Goal: Information Seeking & Learning: Learn about a topic

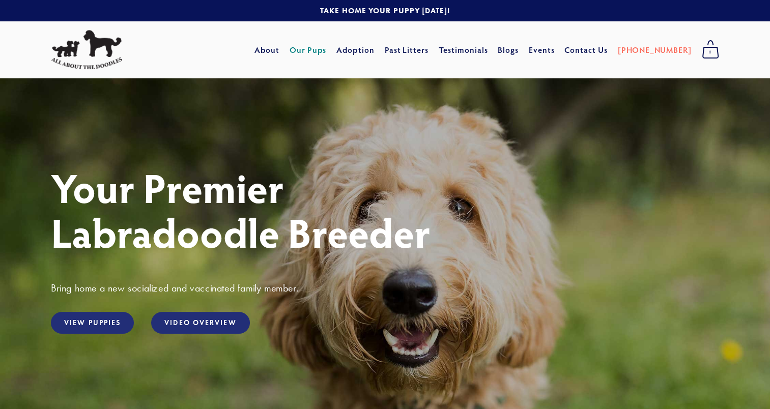
click at [327, 51] on link "Our Pups" at bounding box center [308, 50] width 37 height 18
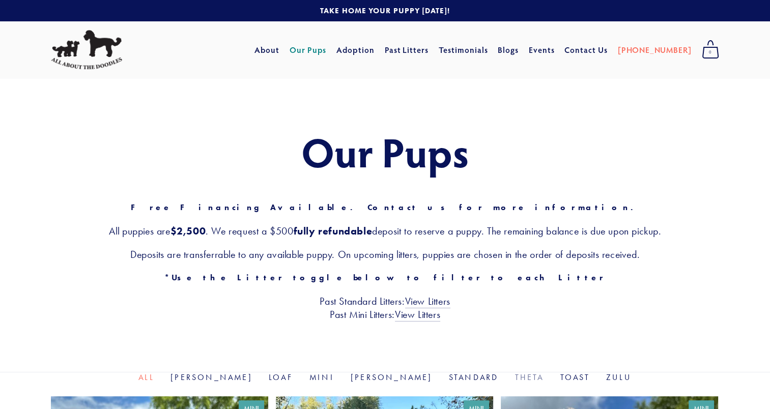
click at [515, 376] on link "Theta" at bounding box center [529, 378] width 29 height 10
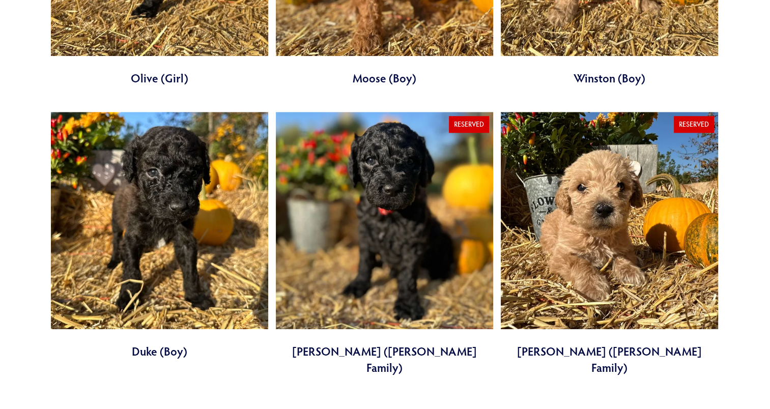
scroll to position [841, 0]
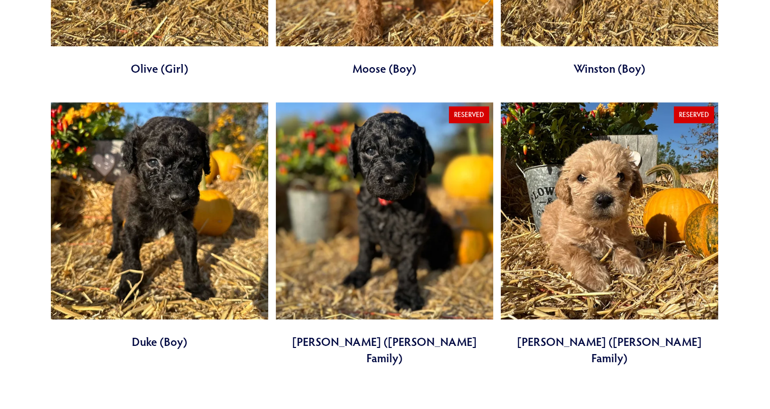
click at [371, 236] on link at bounding box center [384, 234] width 217 height 264
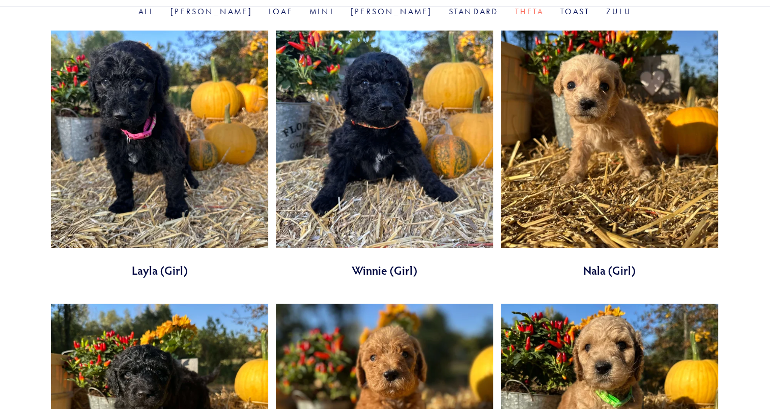
scroll to position [364, 0]
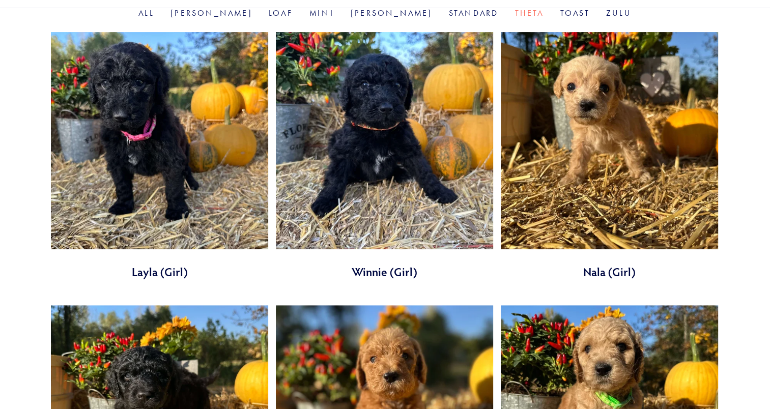
click at [219, 183] on link at bounding box center [159, 156] width 217 height 248
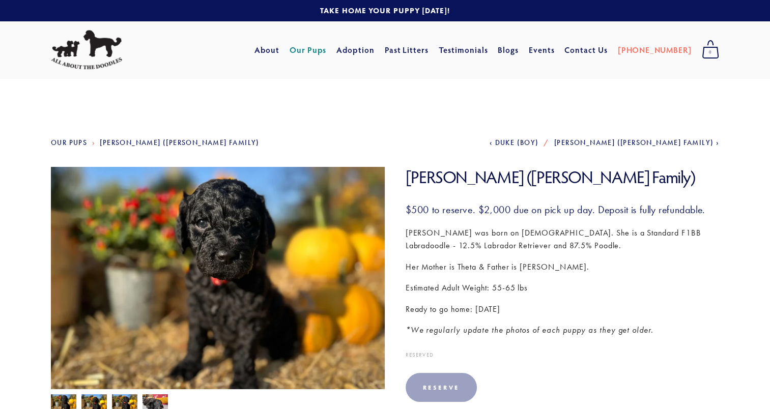
scroll to position [112, 0]
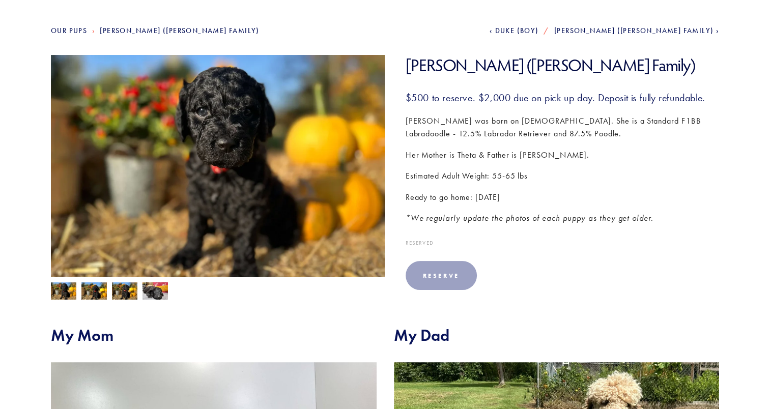
click at [98, 288] on img at bounding box center [93, 291] width 25 height 19
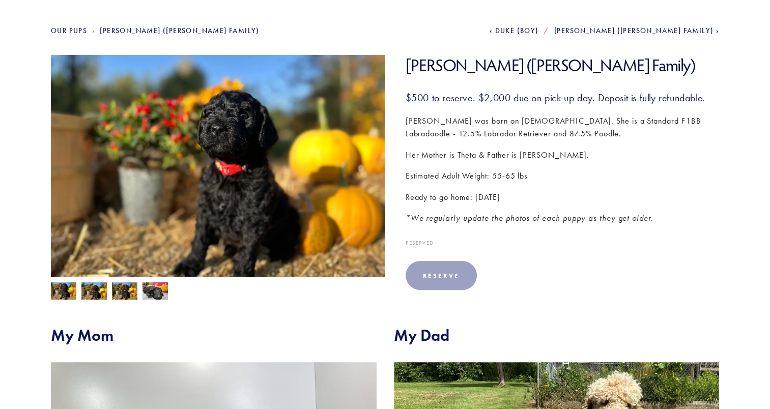
click at [116, 288] on img at bounding box center [124, 291] width 25 height 19
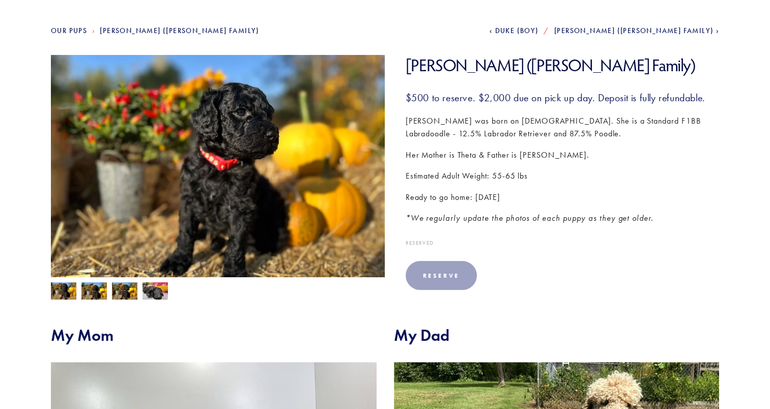
click at [150, 293] on img at bounding box center [155, 291] width 25 height 19
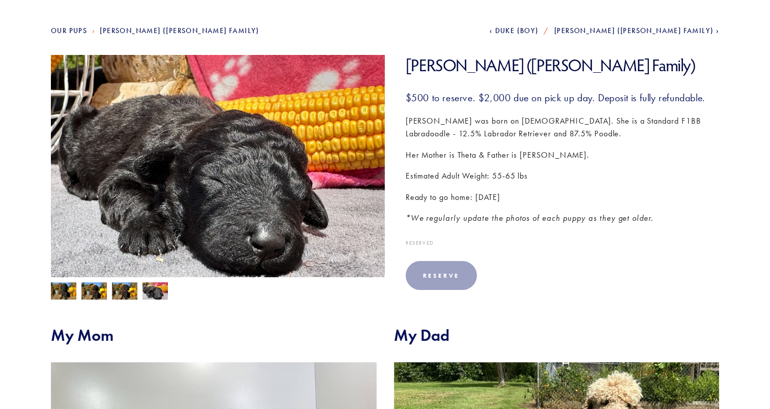
click at [100, 293] on img at bounding box center [93, 291] width 25 height 19
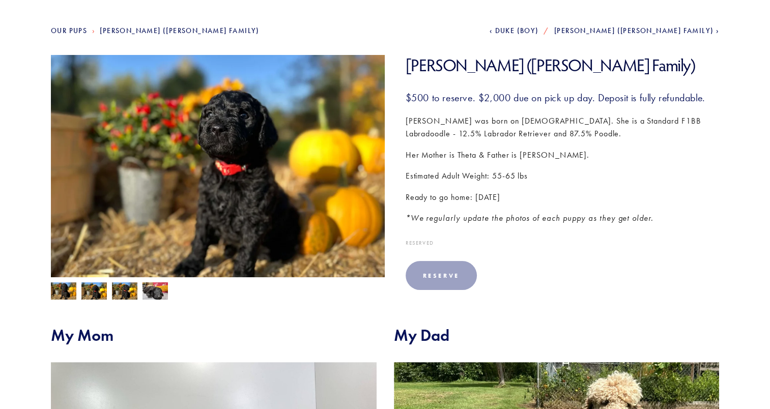
click at [67, 290] on img at bounding box center [63, 291] width 25 height 19
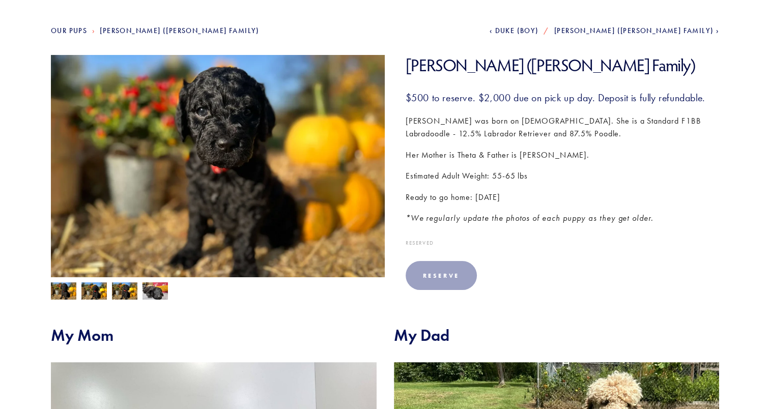
click at [86, 289] on img at bounding box center [93, 291] width 25 height 19
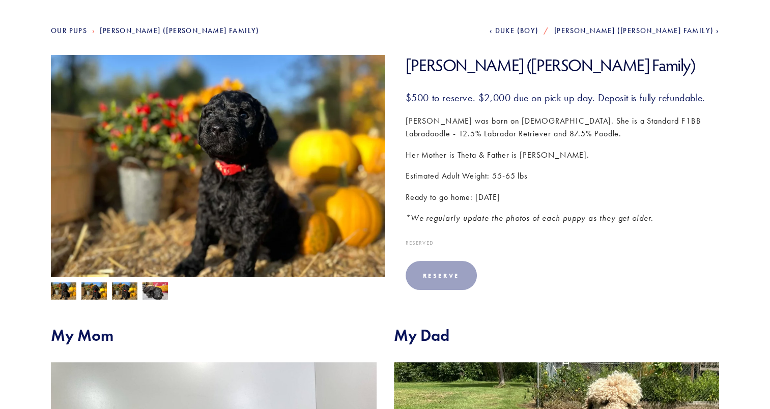
click at [125, 298] on img at bounding box center [124, 291] width 25 height 19
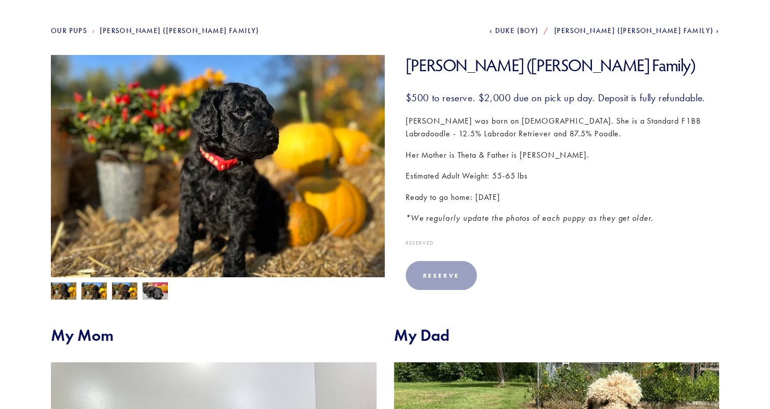
click at [158, 299] on img at bounding box center [155, 291] width 25 height 19
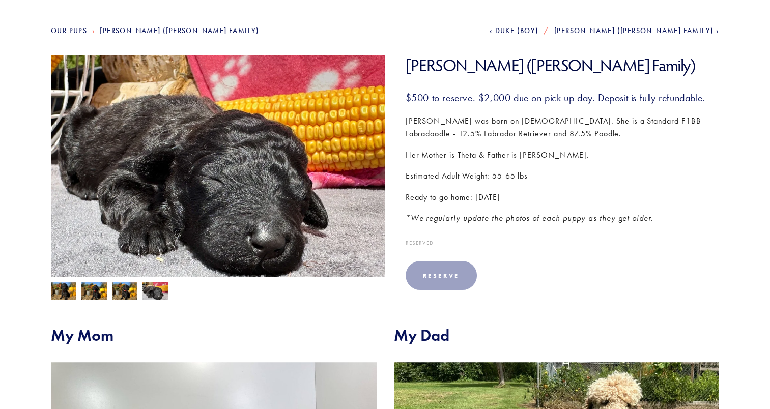
click at [72, 291] on img at bounding box center [63, 291] width 25 height 19
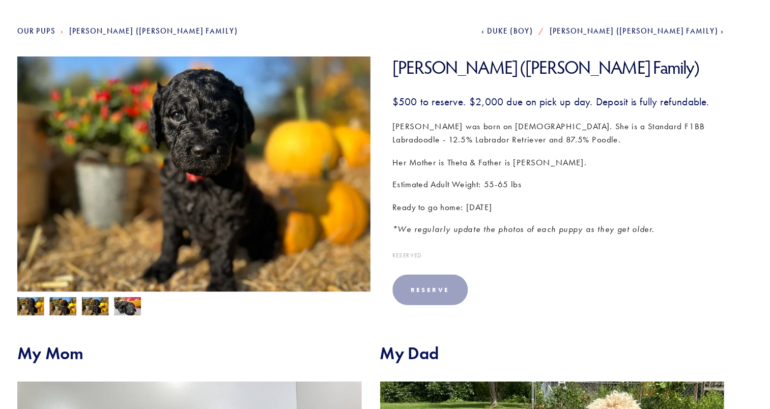
scroll to position [110, 0]
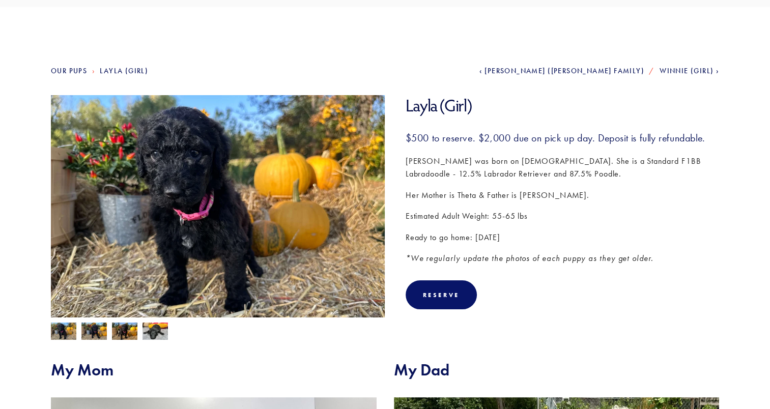
scroll to position [76, 0]
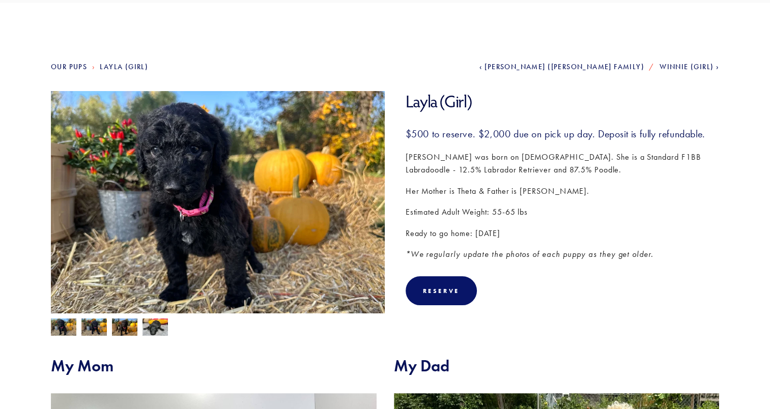
click at [127, 332] on img at bounding box center [124, 328] width 25 height 19
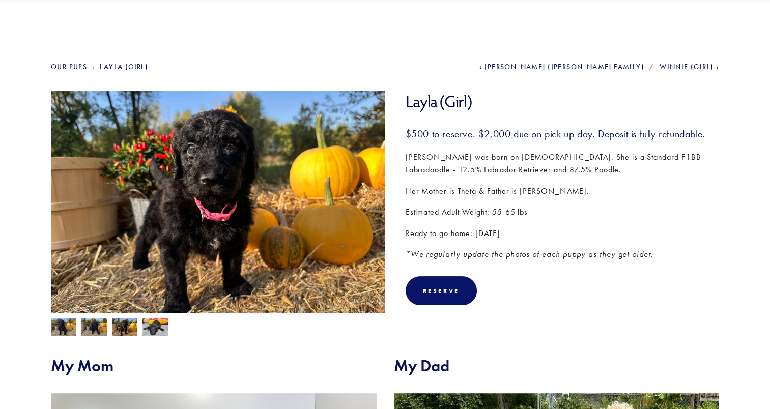
click at [105, 330] on img at bounding box center [93, 328] width 25 height 19
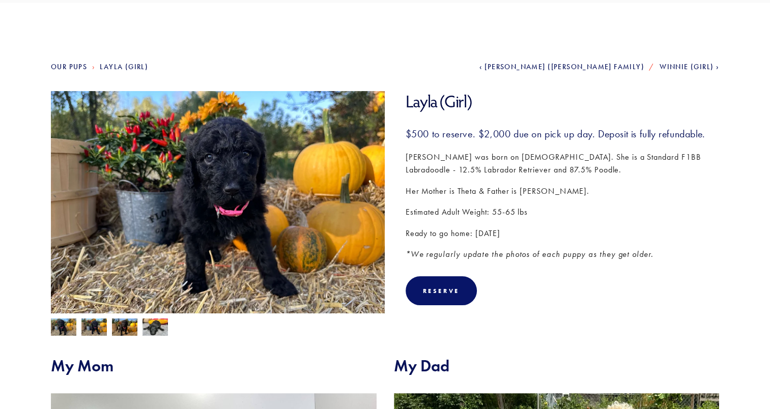
click at [153, 330] on img at bounding box center [155, 327] width 25 height 19
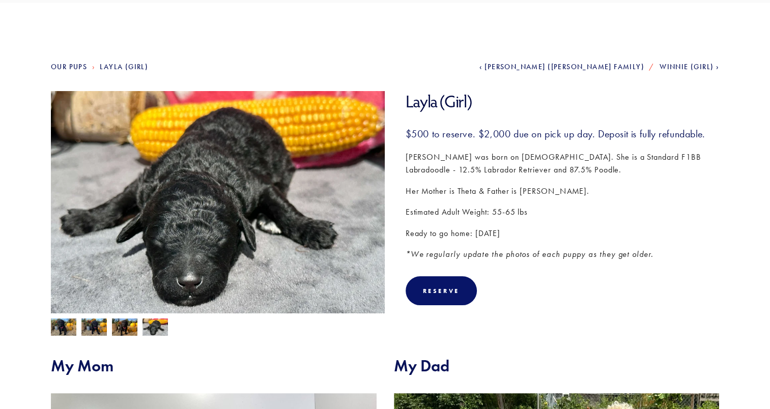
click at [64, 330] on img at bounding box center [63, 328] width 25 height 19
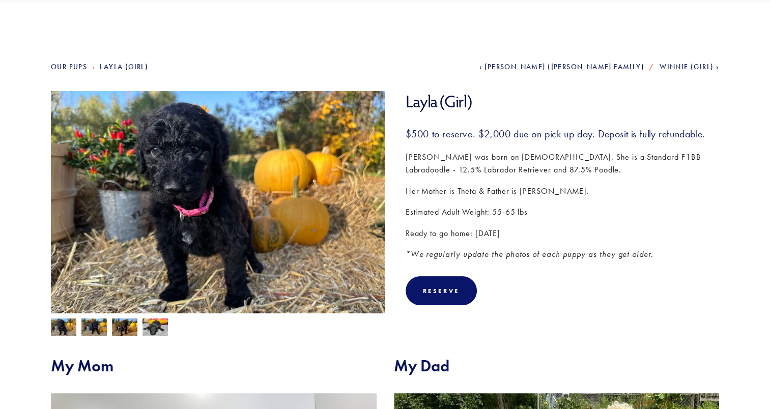
click at [81, 326] on img at bounding box center [93, 328] width 25 height 19
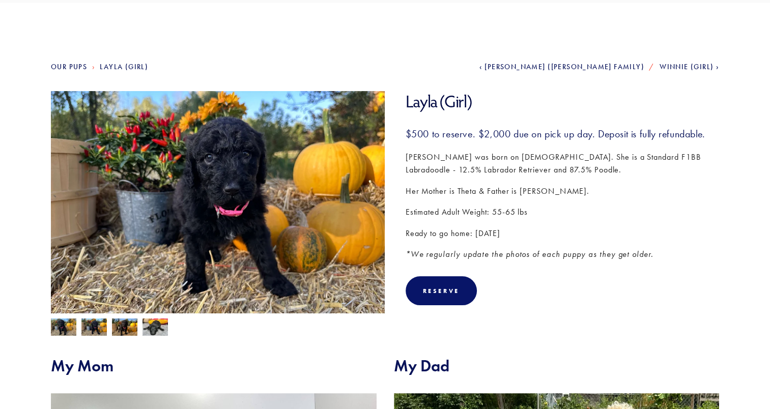
click at [121, 326] on img at bounding box center [124, 328] width 25 height 19
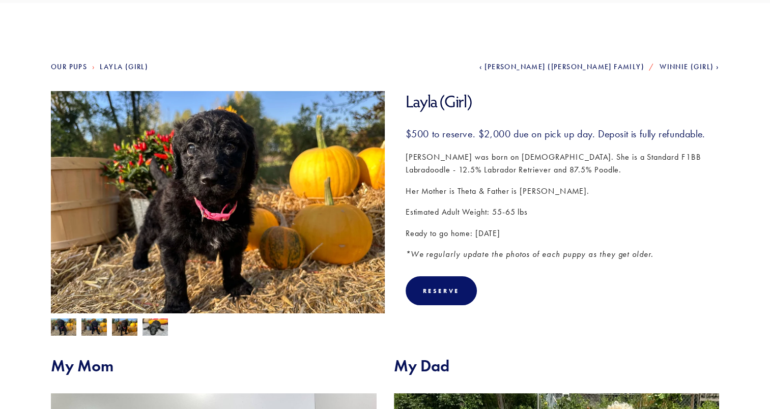
click at [151, 329] on img at bounding box center [155, 327] width 25 height 19
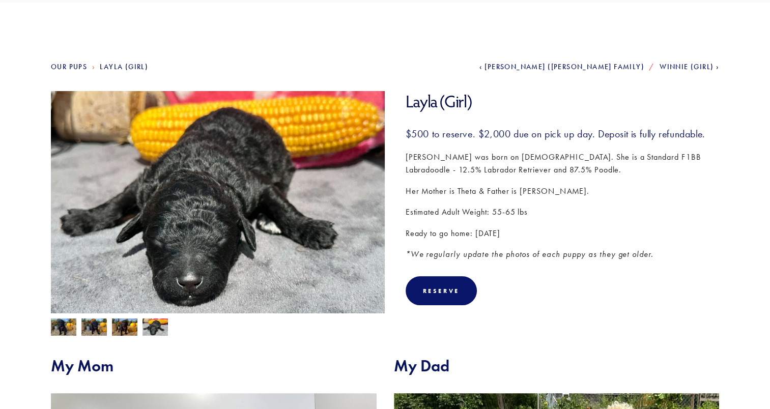
click at [68, 329] on img at bounding box center [63, 328] width 25 height 19
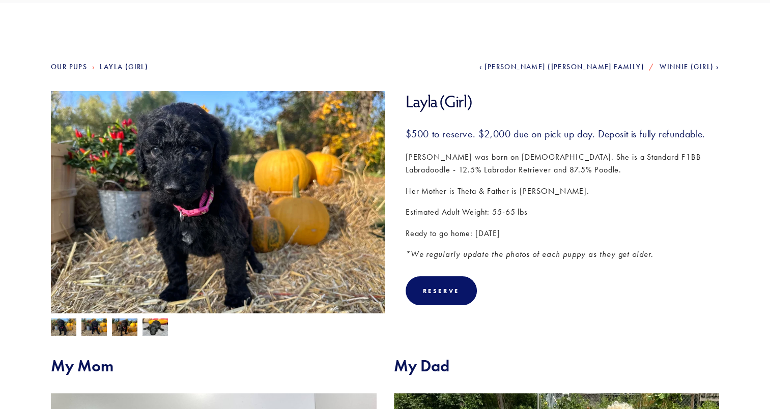
click at [92, 330] on img at bounding box center [93, 328] width 25 height 19
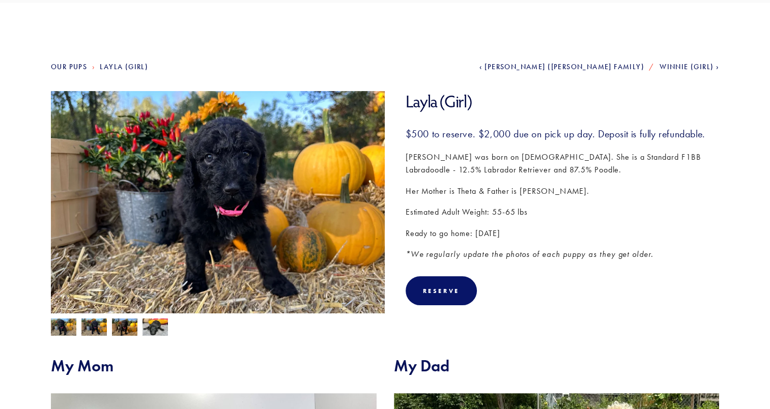
click at [70, 328] on img at bounding box center [63, 328] width 25 height 19
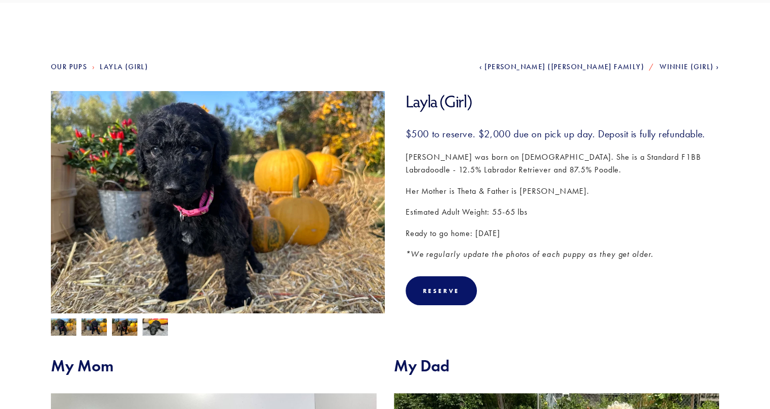
click at [125, 326] on img at bounding box center [124, 328] width 25 height 19
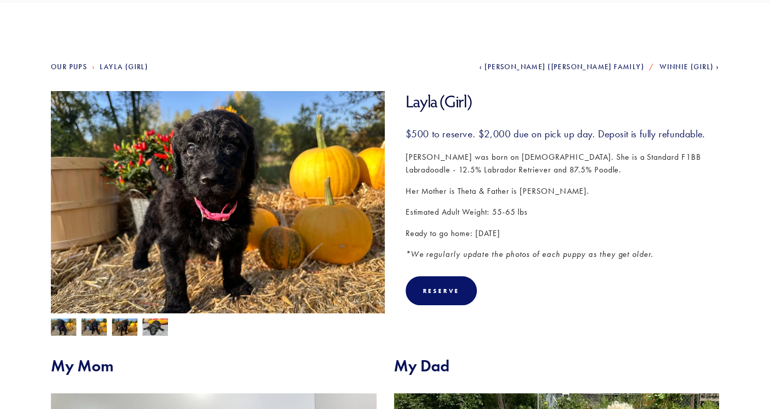
click at [163, 328] on img at bounding box center [155, 327] width 25 height 19
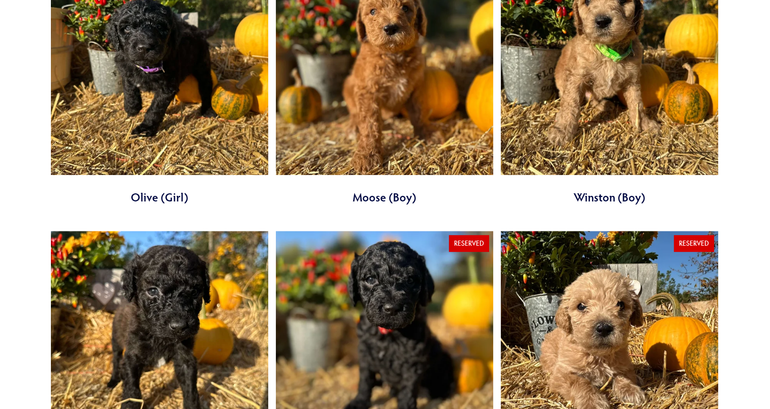
scroll to position [870, 0]
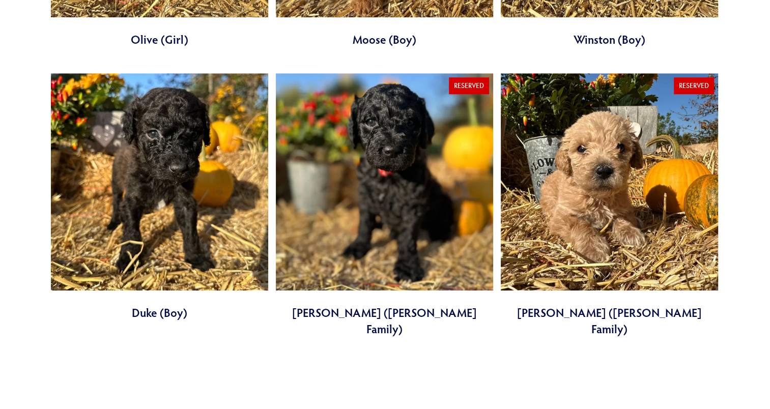
click at [438, 222] on link at bounding box center [384, 205] width 217 height 264
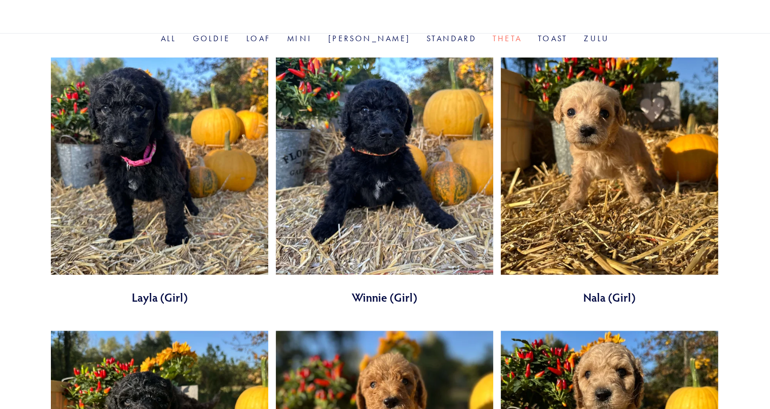
scroll to position [337, 0]
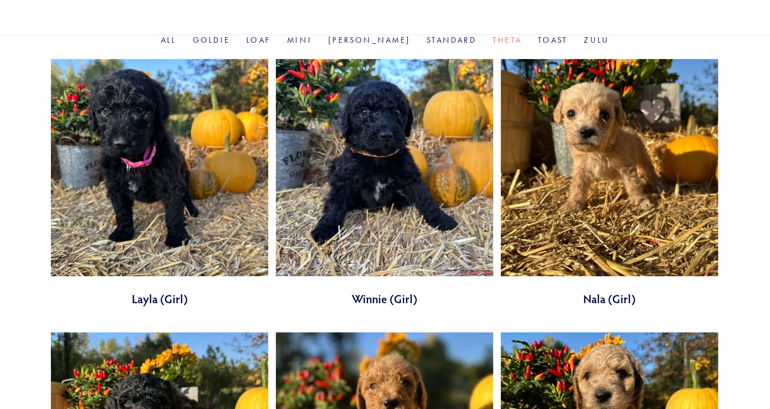
click at [445, 147] on link at bounding box center [384, 183] width 217 height 248
click at [196, 120] on link at bounding box center [159, 183] width 217 height 248
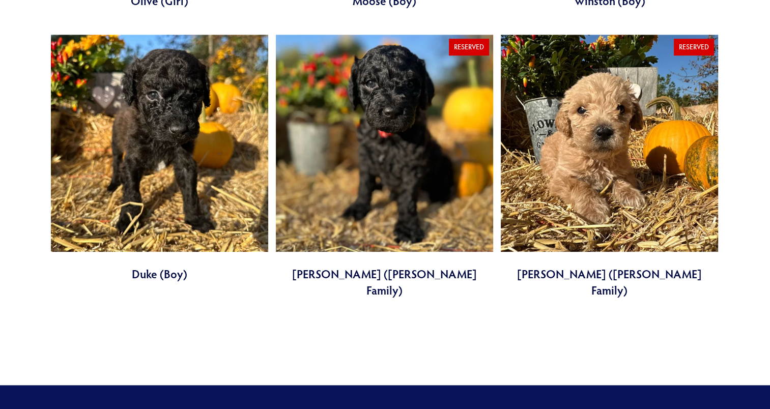
scroll to position [910, 0]
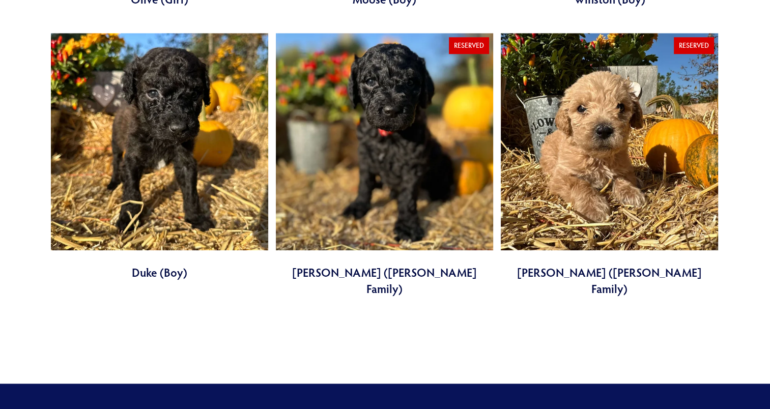
click at [305, 220] on link at bounding box center [384, 165] width 217 height 264
click at [136, 223] on link at bounding box center [159, 157] width 217 height 248
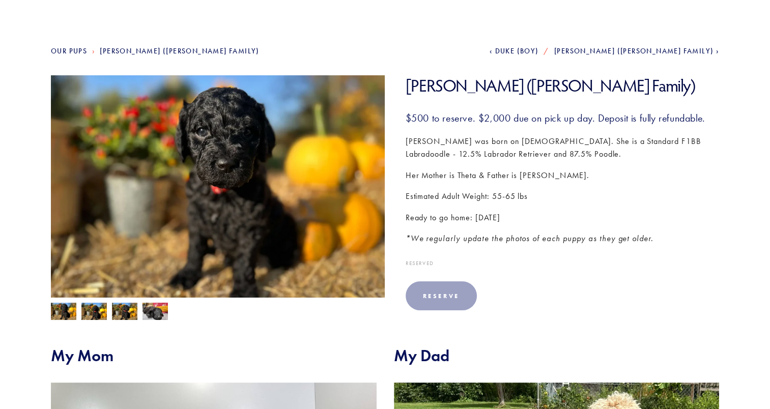
scroll to position [93, 0]
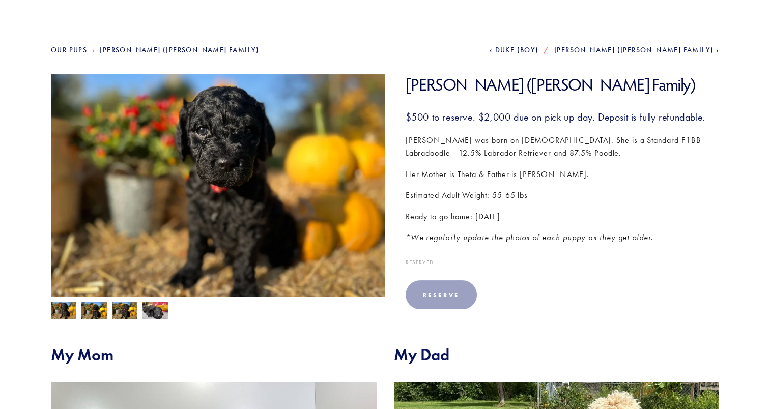
click at [90, 314] on img at bounding box center [93, 311] width 25 height 19
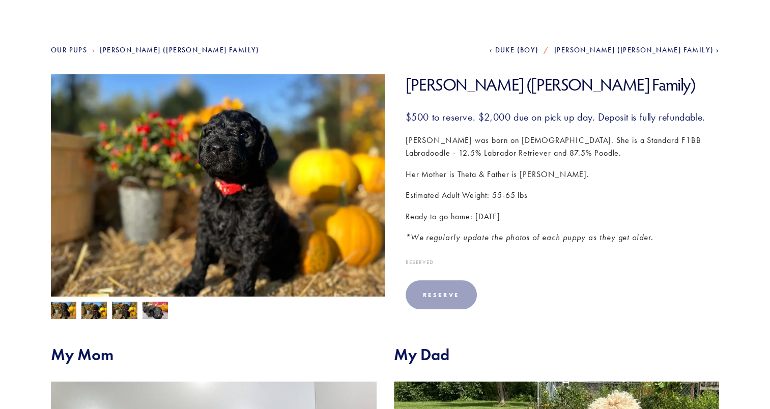
click at [115, 314] on img at bounding box center [124, 311] width 25 height 19
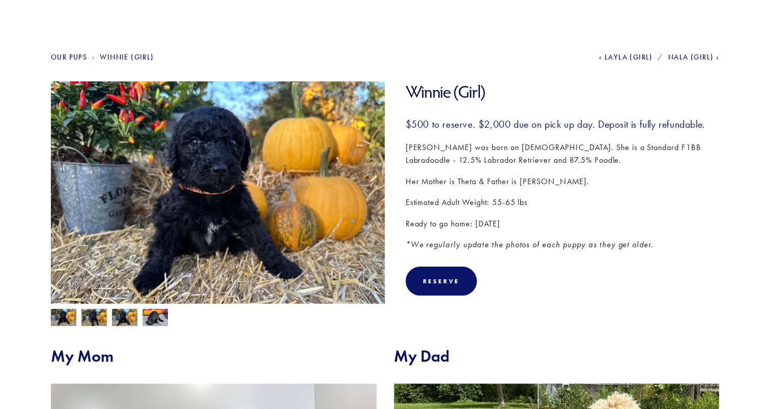
scroll to position [98, 0]
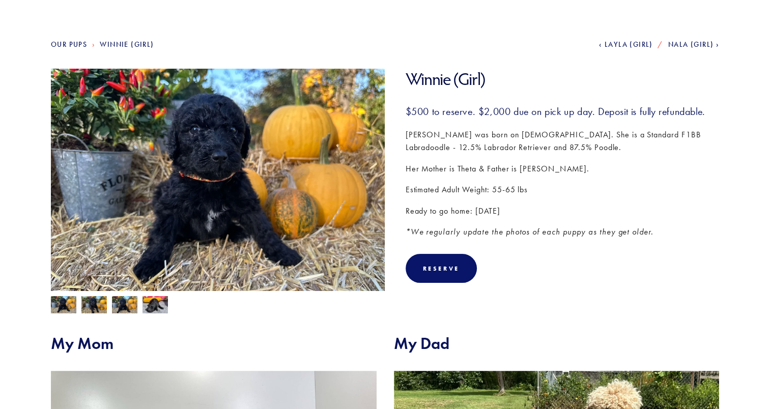
click at [94, 302] on img at bounding box center [93, 305] width 25 height 19
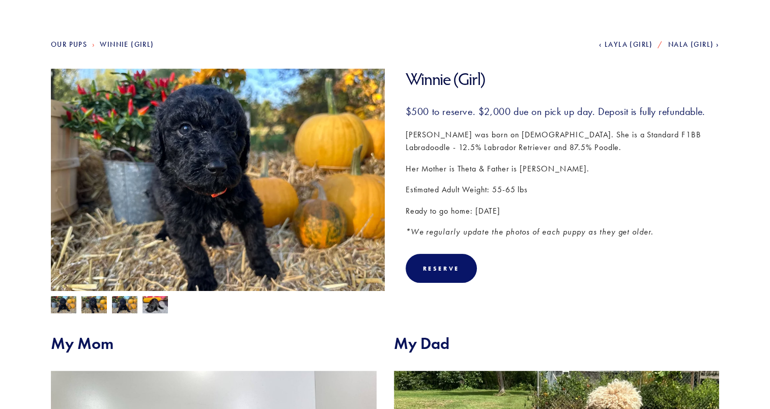
click at [118, 303] on img at bounding box center [124, 305] width 25 height 19
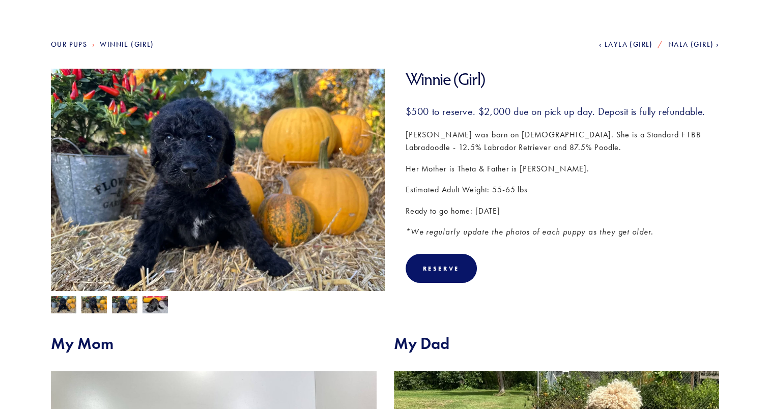
click at [143, 307] on img at bounding box center [155, 305] width 25 height 19
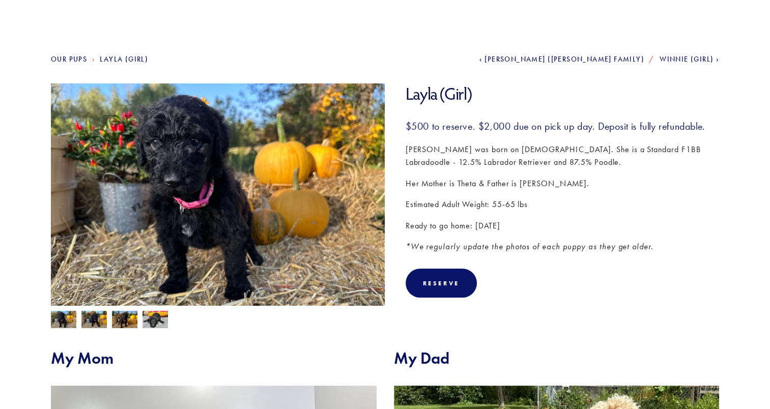
scroll to position [87, 0]
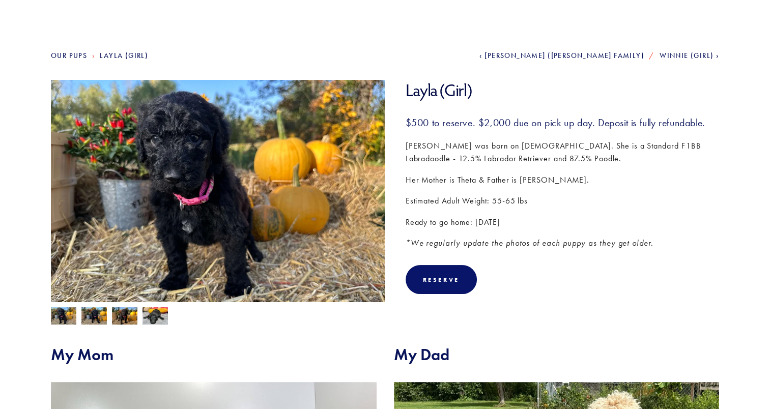
click at [97, 317] on img at bounding box center [93, 316] width 25 height 19
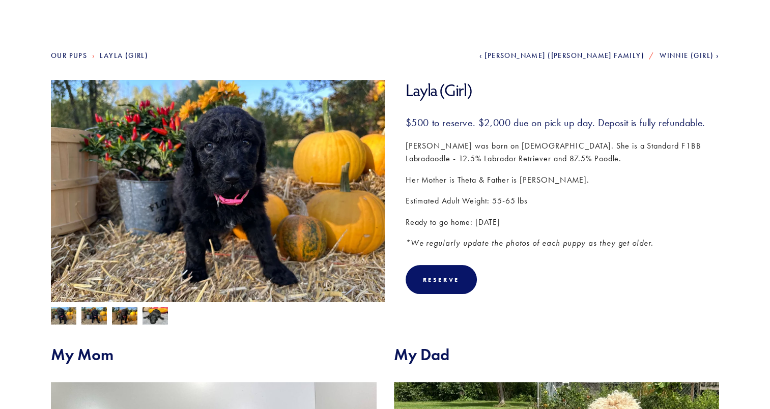
click at [128, 318] on img at bounding box center [124, 316] width 25 height 19
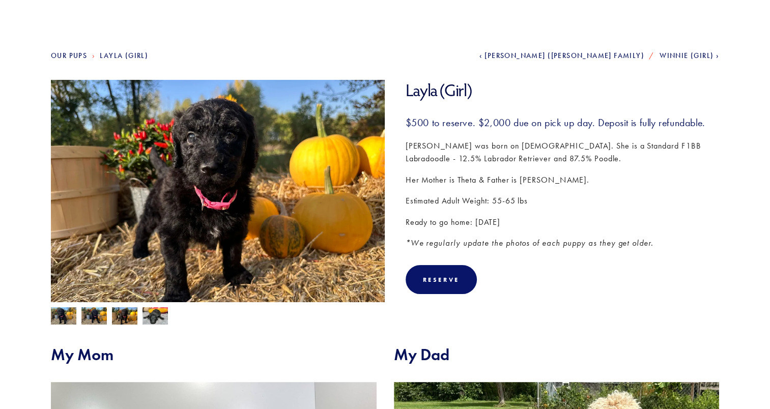
click at [61, 315] on img at bounding box center [63, 316] width 25 height 19
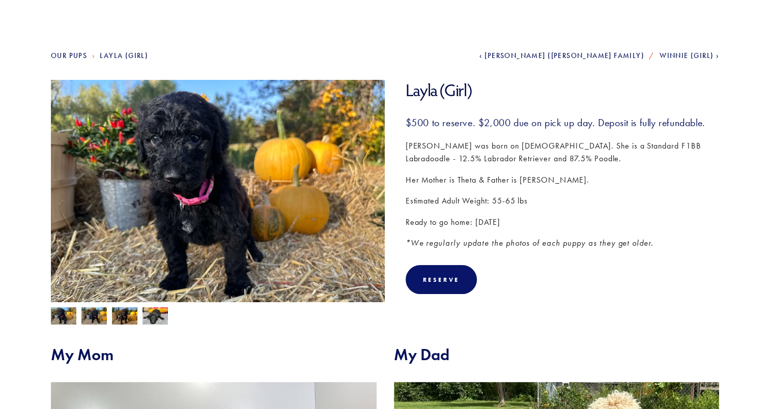
click at [88, 319] on img at bounding box center [93, 316] width 25 height 19
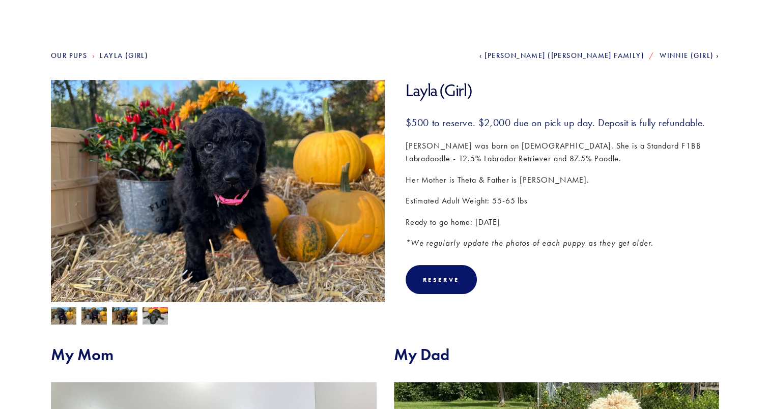
click at [94, 315] on img at bounding box center [93, 316] width 25 height 19
click at [127, 307] on img at bounding box center [124, 316] width 25 height 19
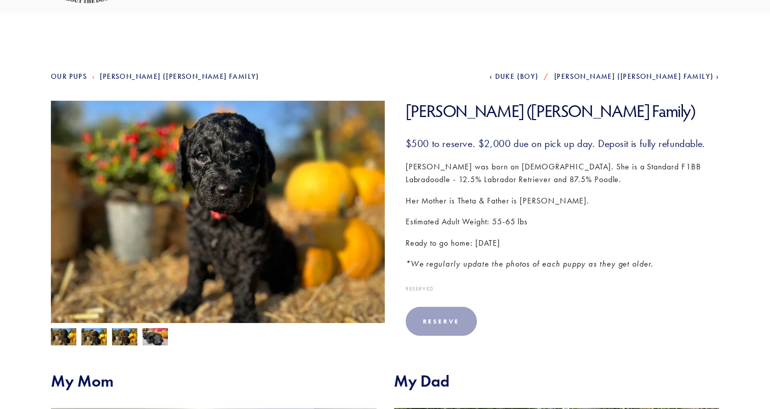
scroll to position [66, 0]
click at [104, 339] on img at bounding box center [93, 338] width 25 height 19
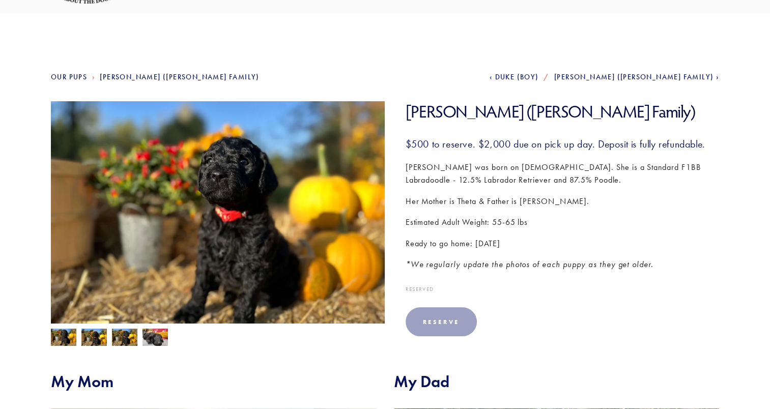
click at [154, 334] on img at bounding box center [155, 337] width 25 height 19
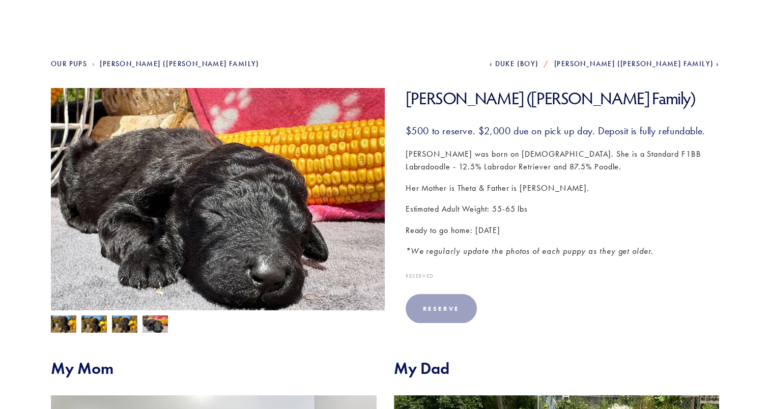
scroll to position [79, 0]
click at [60, 329] on img at bounding box center [63, 324] width 25 height 19
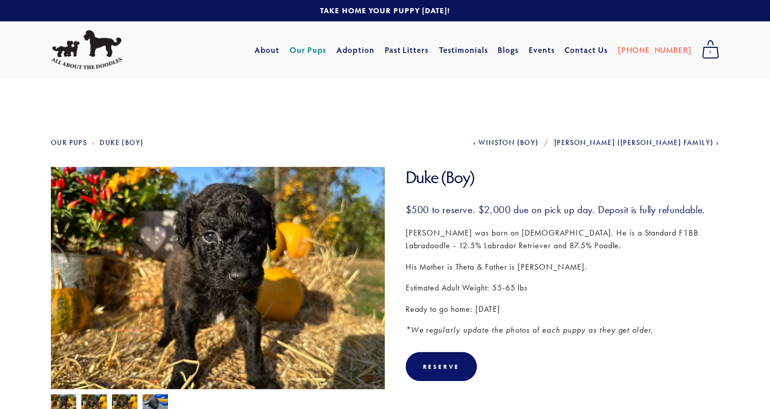
click at [98, 402] on img at bounding box center [93, 403] width 25 height 19
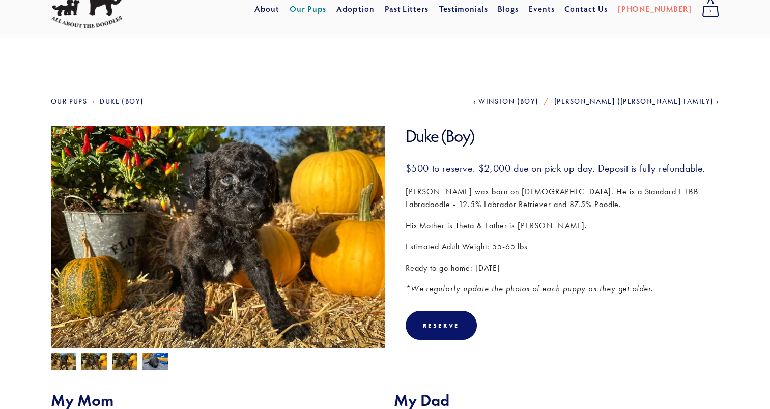
scroll to position [50, 0]
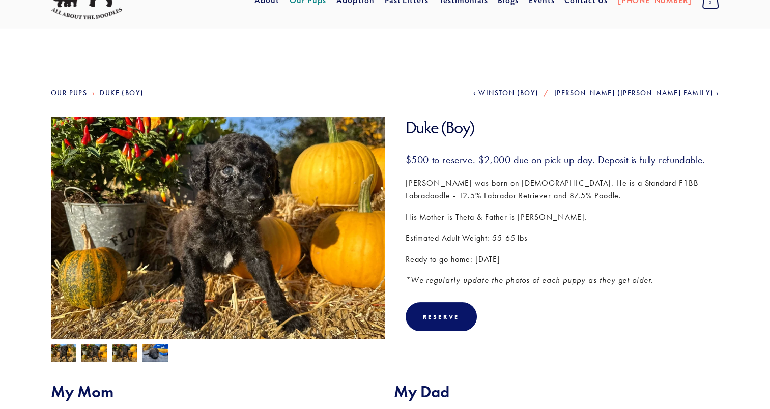
click at [153, 356] on img at bounding box center [155, 353] width 25 height 19
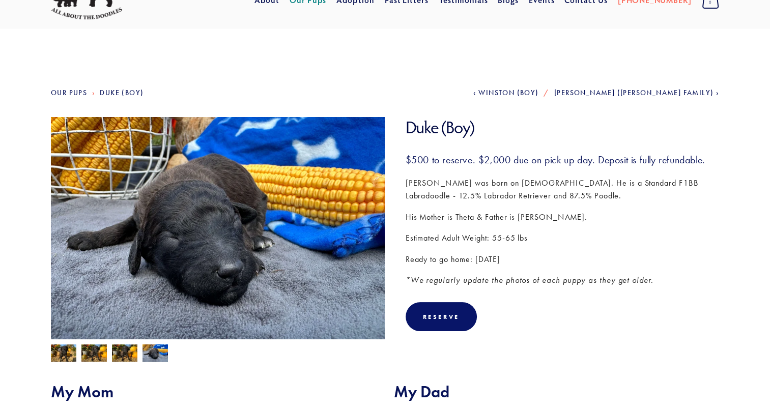
click at [116, 353] on img at bounding box center [124, 354] width 25 height 19
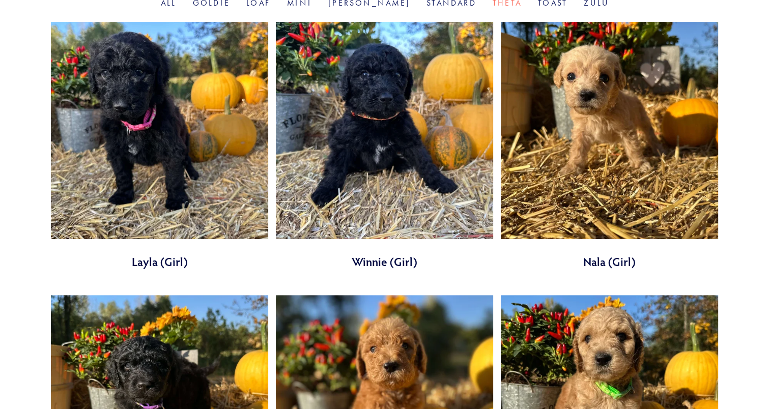
scroll to position [373, 0]
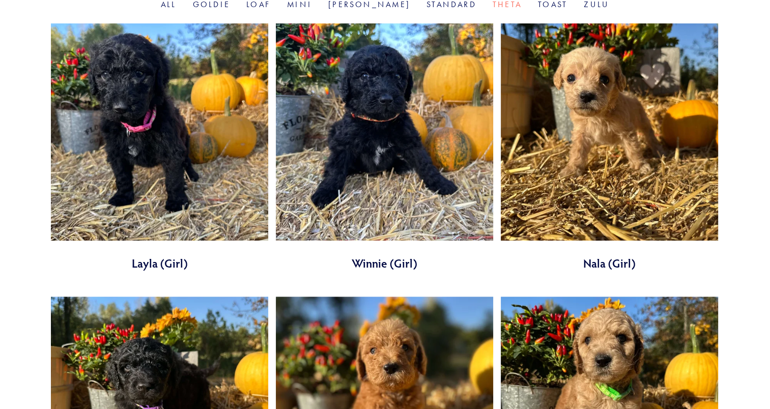
click at [248, 208] on link at bounding box center [159, 147] width 217 height 248
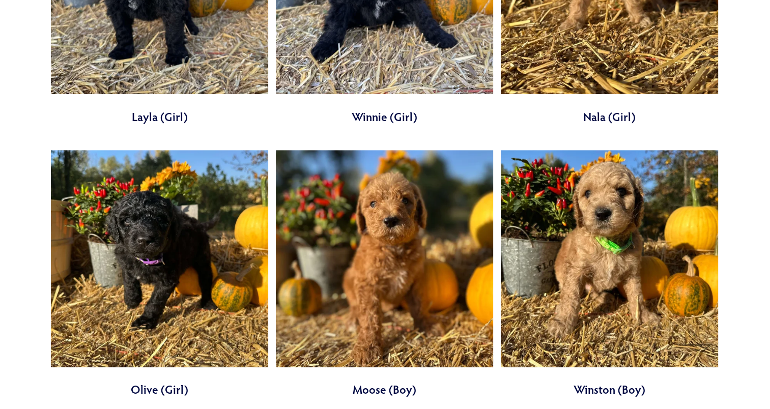
scroll to position [543, 0]
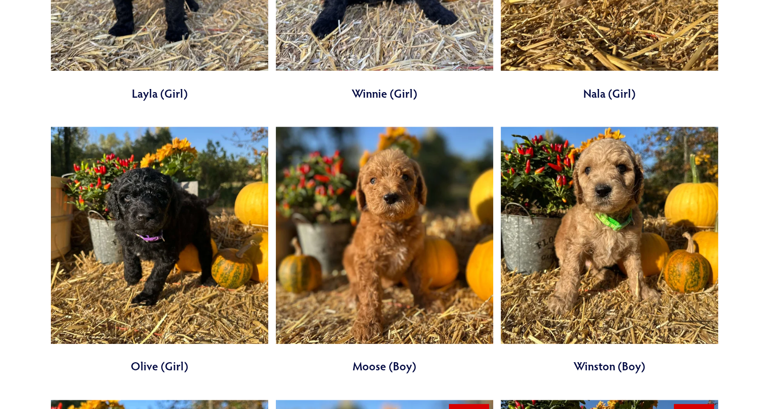
click at [113, 283] on link at bounding box center [159, 251] width 217 height 248
click at [544, 303] on link at bounding box center [609, 251] width 217 height 248
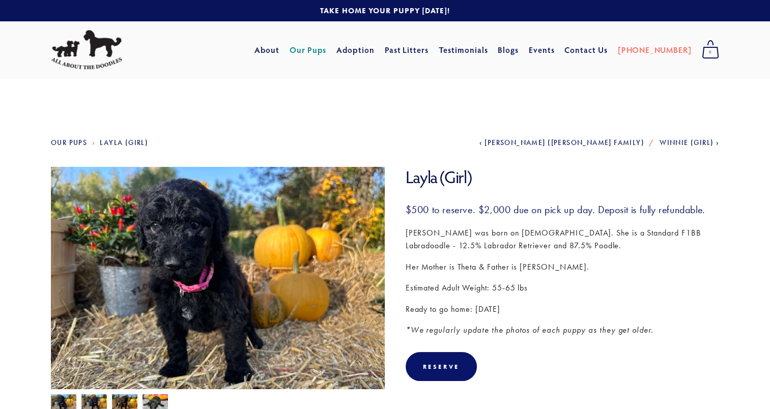
click at [96, 402] on img at bounding box center [93, 403] width 25 height 19
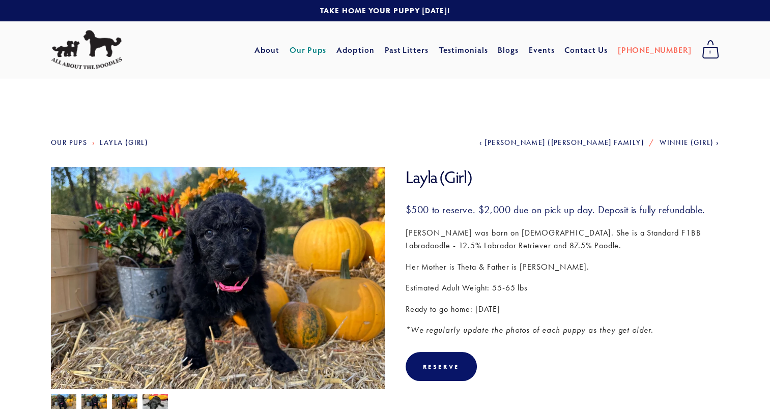
click at [121, 405] on img at bounding box center [124, 403] width 25 height 19
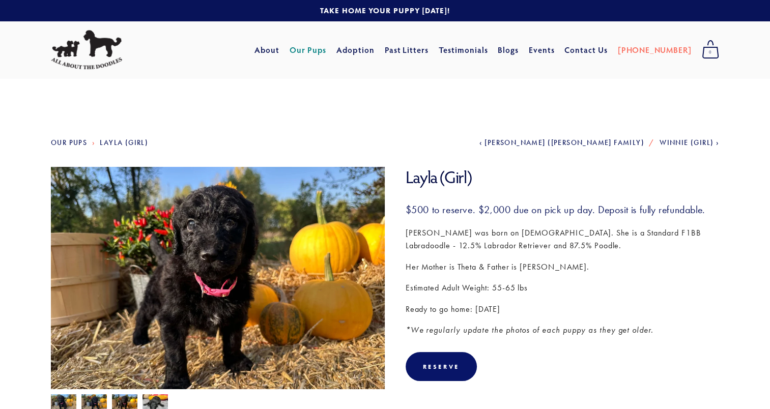
click at [91, 398] on img at bounding box center [93, 403] width 25 height 19
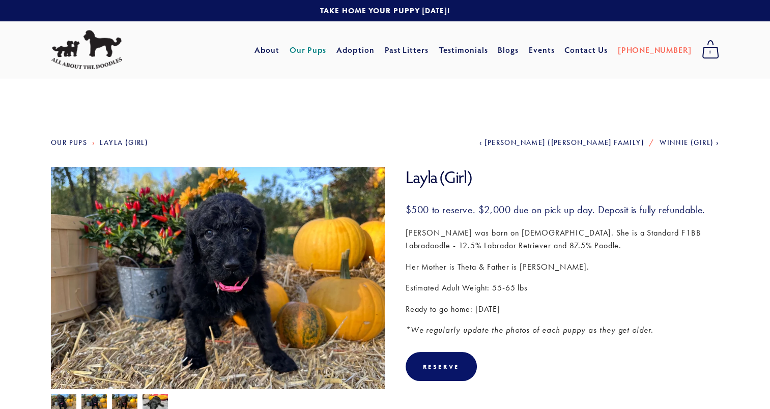
click at [59, 399] on img at bounding box center [63, 403] width 25 height 19
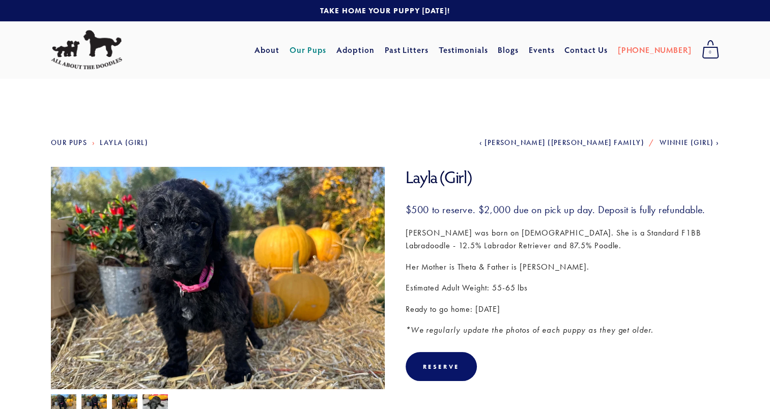
click at [102, 401] on img at bounding box center [93, 403] width 25 height 19
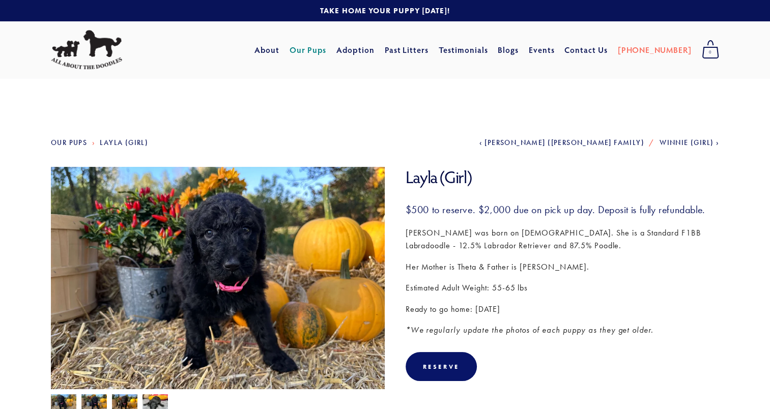
click at [124, 403] on img at bounding box center [124, 403] width 25 height 19
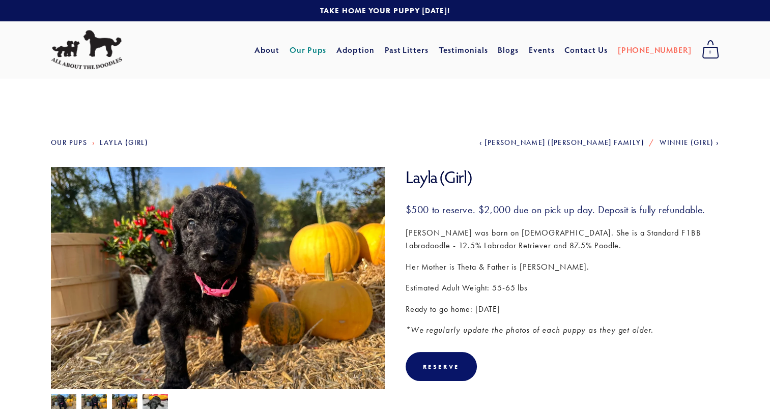
click at [152, 401] on img at bounding box center [155, 403] width 25 height 19
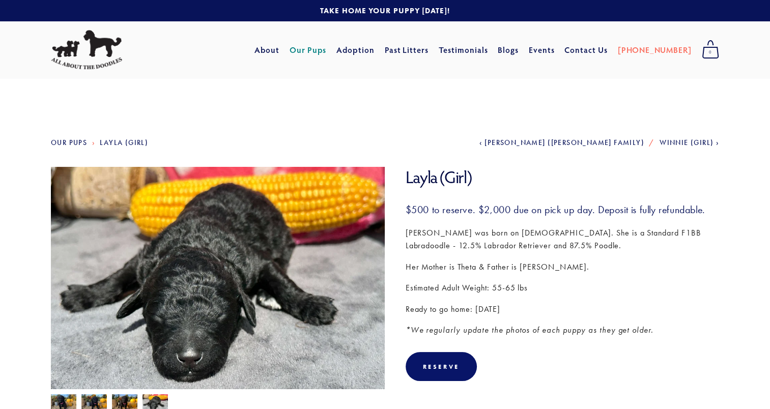
click at [65, 399] on img at bounding box center [63, 403] width 25 height 19
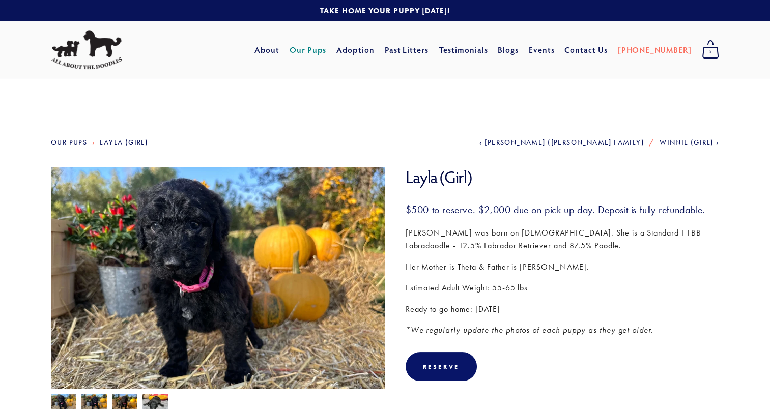
click at [79, 398] on div at bounding box center [215, 400] width 339 height 22
click at [92, 400] on img at bounding box center [93, 403] width 25 height 19
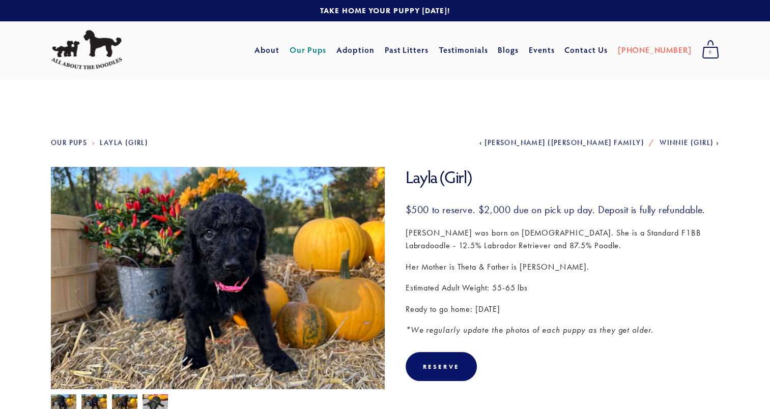
click at [126, 401] on img at bounding box center [124, 403] width 25 height 19
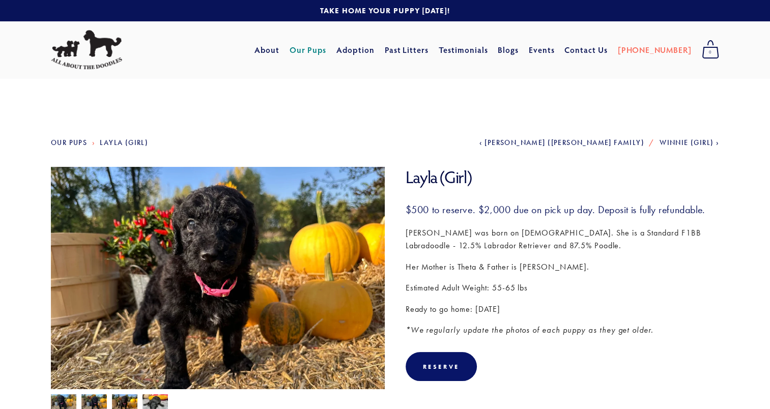
click at [61, 399] on img at bounding box center [63, 403] width 25 height 19
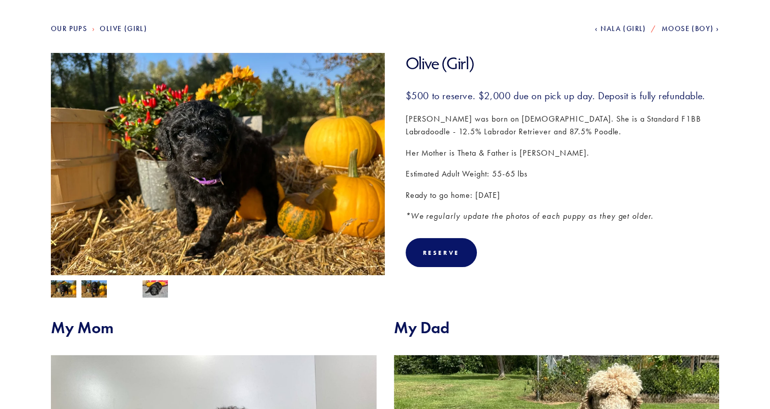
scroll to position [112, 0]
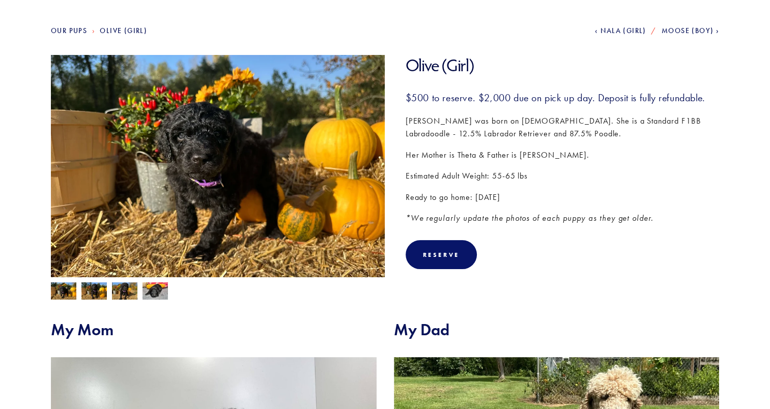
click at [95, 291] on img at bounding box center [93, 291] width 25 height 19
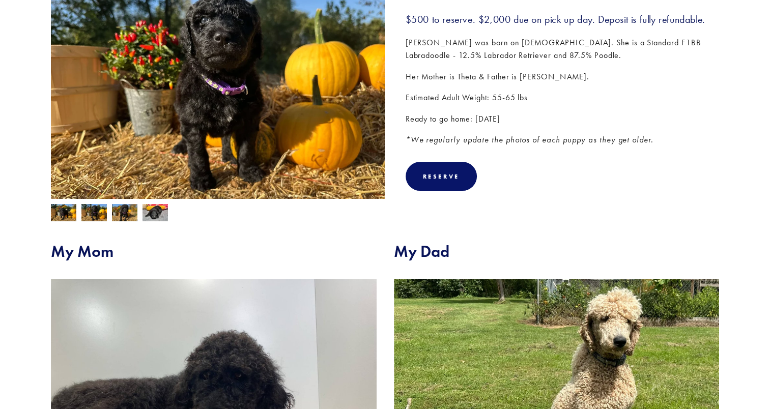
scroll to position [181, 0]
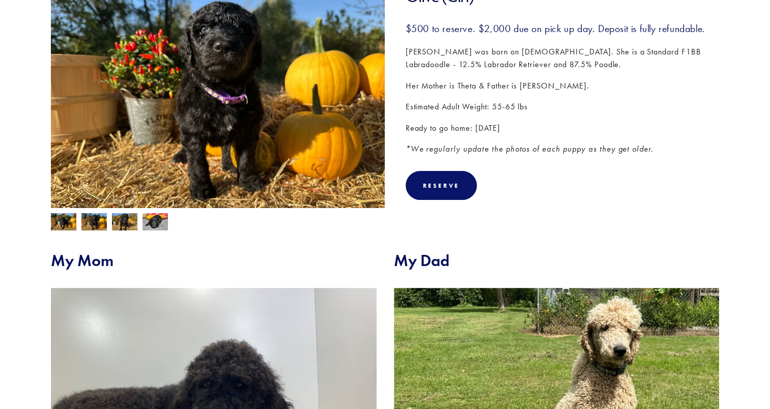
click at [127, 219] on img at bounding box center [124, 222] width 25 height 19
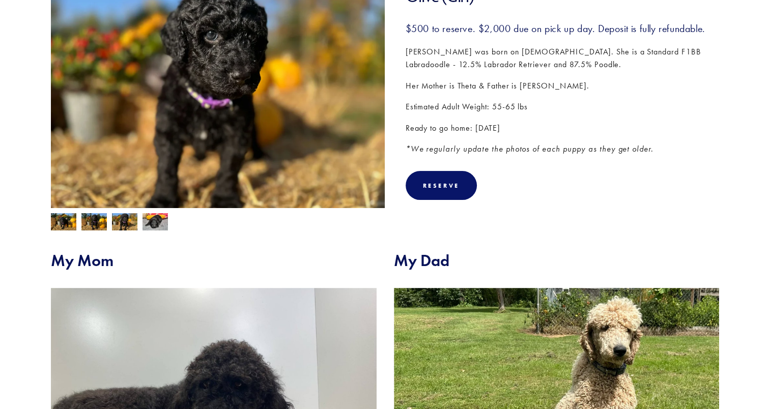
click at [91, 226] on img at bounding box center [93, 222] width 25 height 19
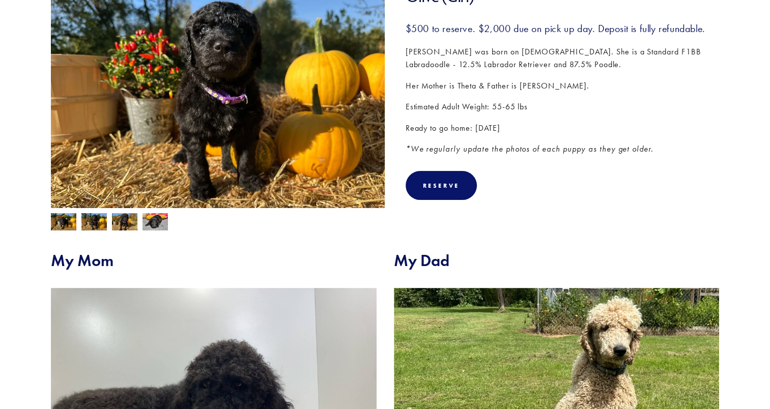
click at [119, 224] on img at bounding box center [124, 222] width 25 height 19
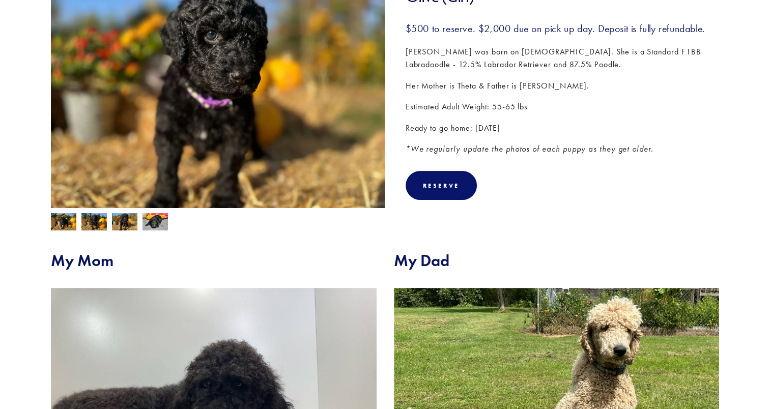
click at [69, 232] on section "My Mom My Dad" at bounding box center [385, 386] width 668 height 310
click at [68, 223] on img at bounding box center [63, 222] width 25 height 19
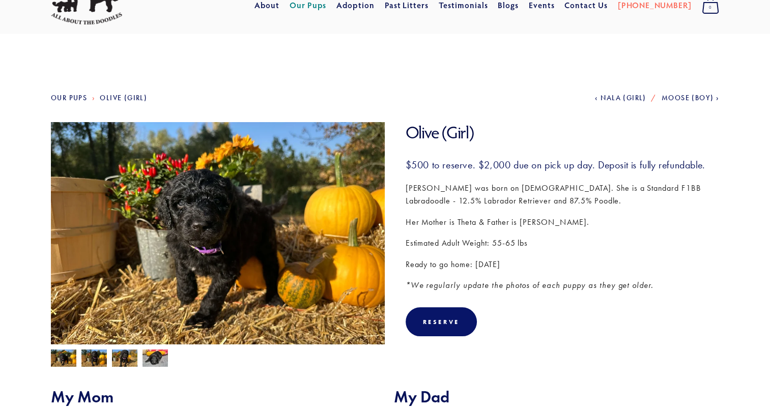
scroll to position [44, 0]
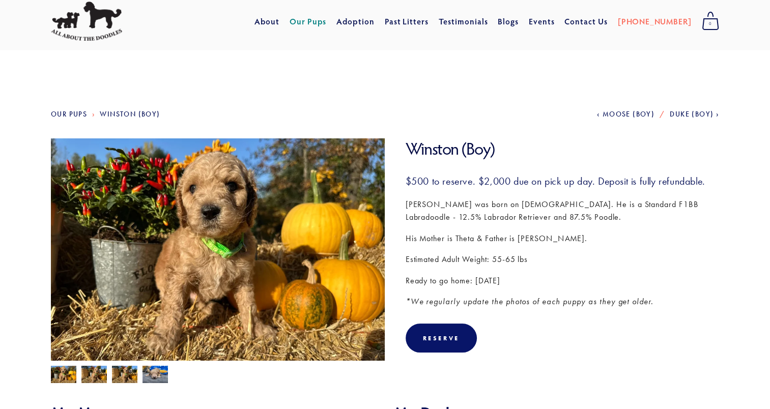
scroll to position [108, 0]
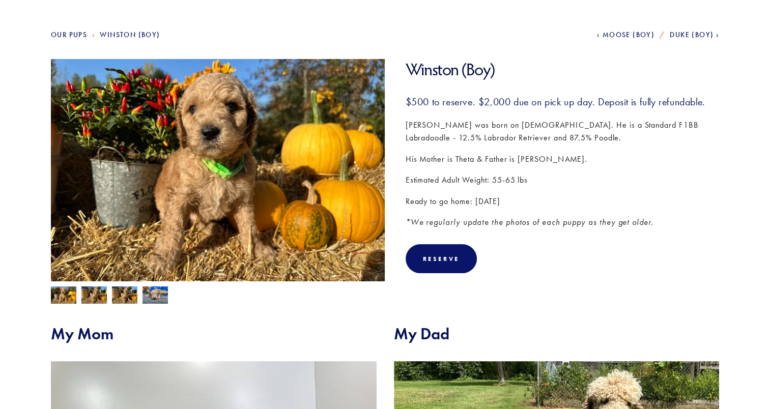
click at [100, 296] on img at bounding box center [93, 296] width 25 height 19
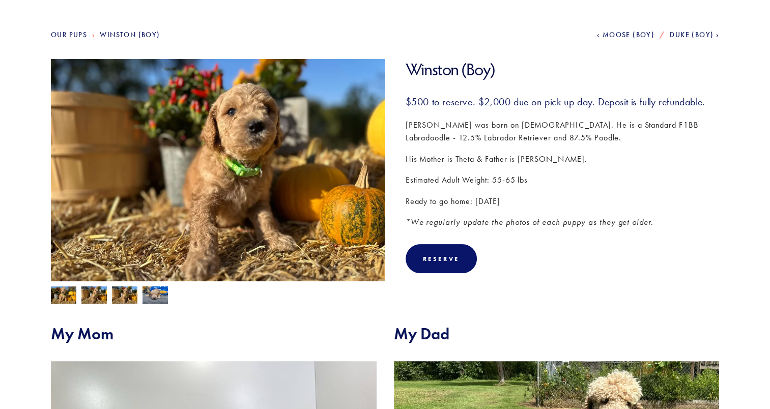
click at [122, 299] on img at bounding box center [124, 296] width 25 height 19
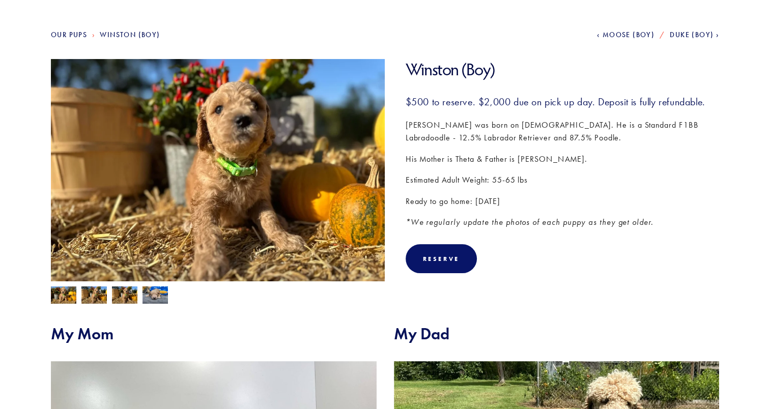
click at [68, 299] on img at bounding box center [63, 296] width 25 height 19
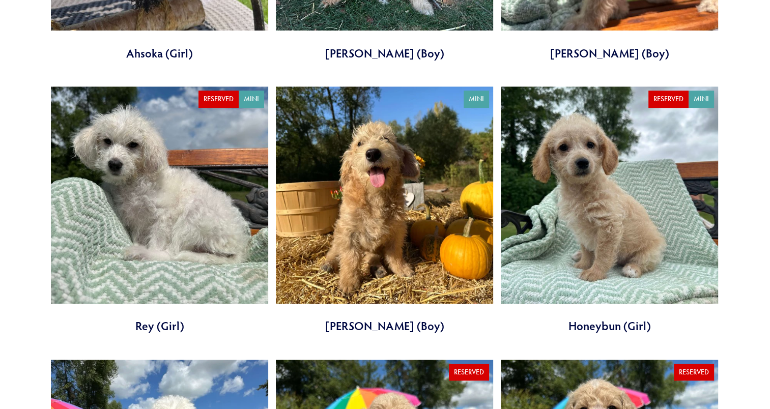
scroll to position [612, 0]
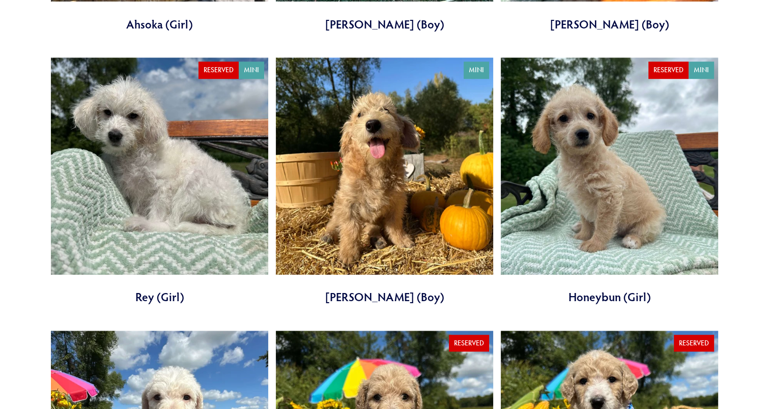
click at [447, 175] on link at bounding box center [384, 182] width 217 height 248
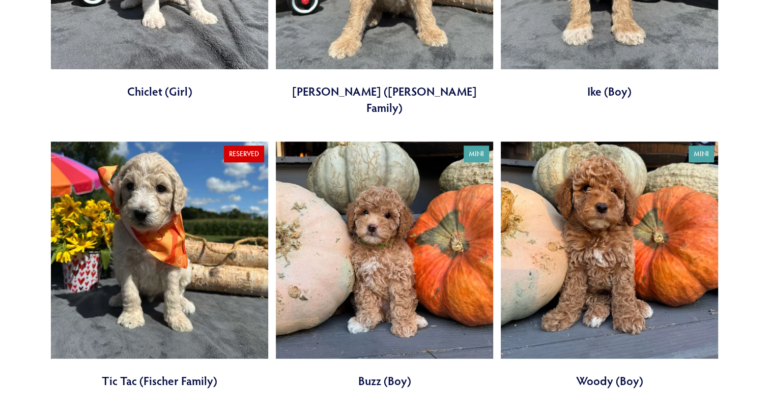
scroll to position [1079, 0]
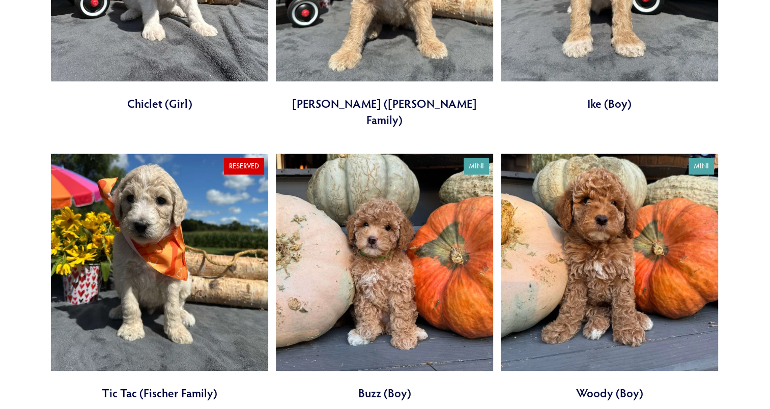
click at [615, 215] on link at bounding box center [609, 278] width 217 height 248
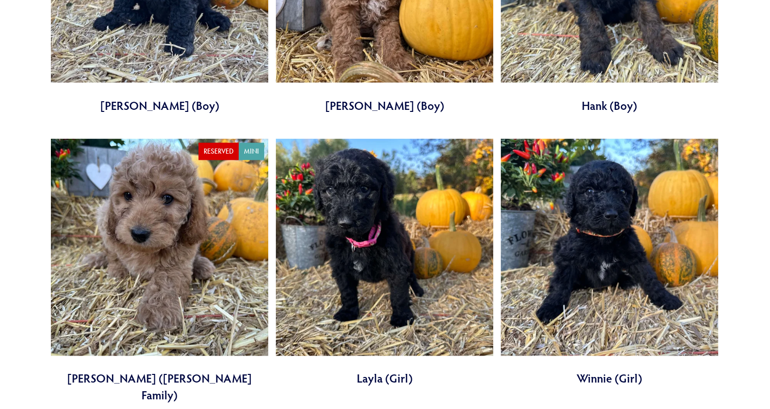
scroll to position [2211, 0]
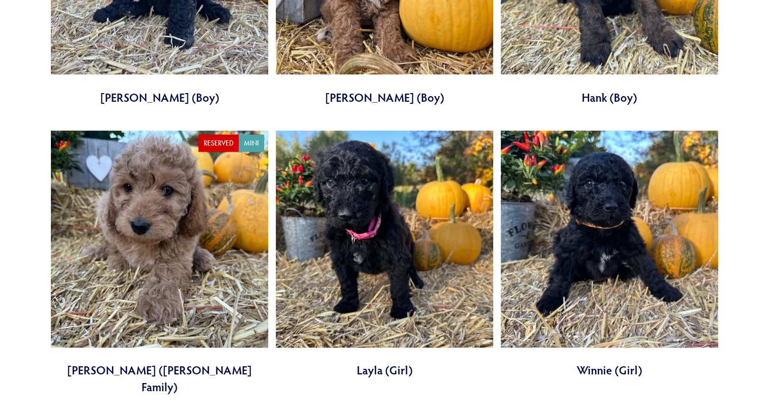
click at [456, 223] on link at bounding box center [384, 255] width 217 height 248
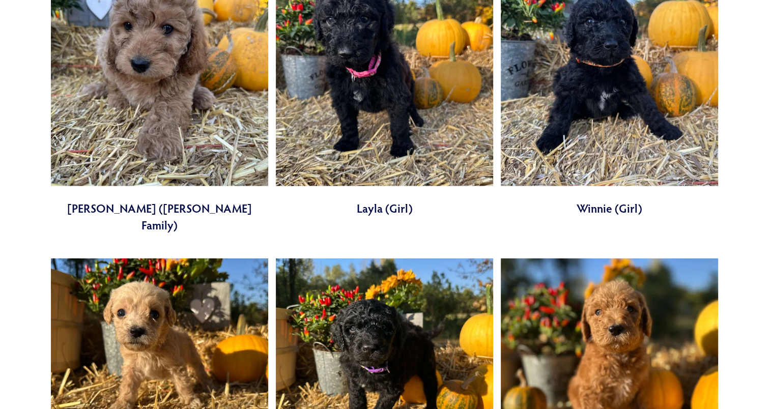
scroll to position [2348, 0]
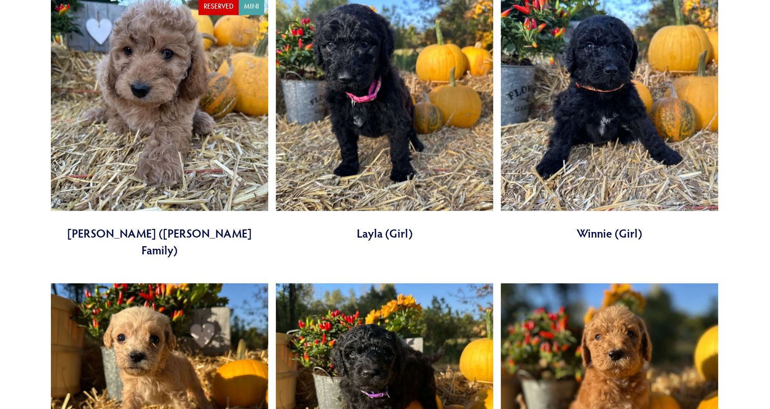
click at [371, 111] on link at bounding box center [384, 118] width 217 height 248
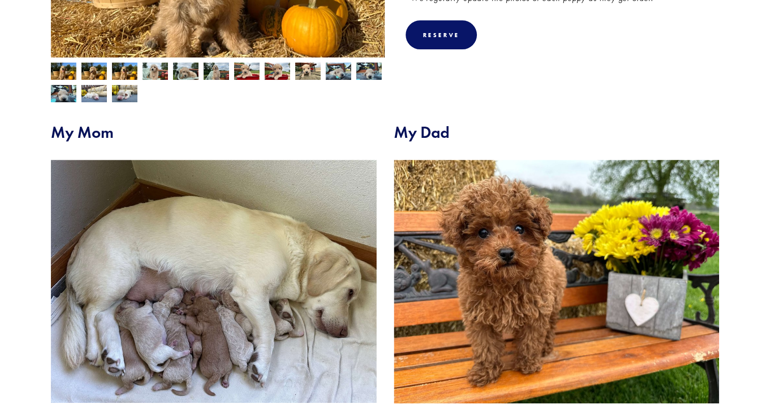
scroll to position [319, 0]
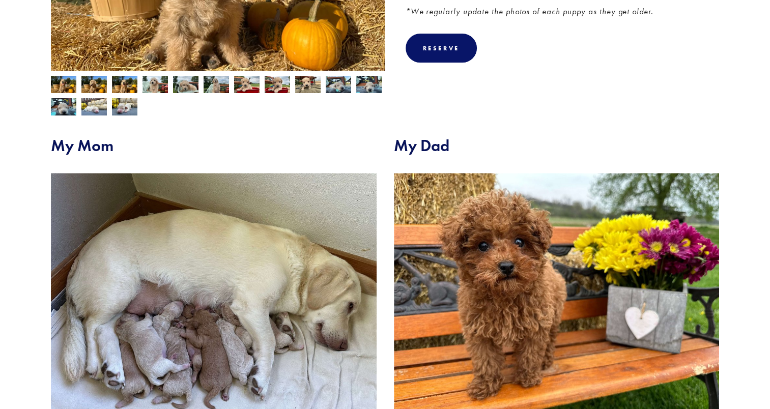
drag, startPoint x: 765, startPoint y: 210, endPoint x: 762, endPoint y: 237, distance: 27.2
click at [762, 237] on section "Our Pups [PERSON_NAME] (Boy) Previous Rey (Girl) Next Honeybun (Girl) [PERSON_N…" at bounding box center [385, 123] width 770 height 727
click at [540, 289] on img at bounding box center [557, 295] width 326 height 244
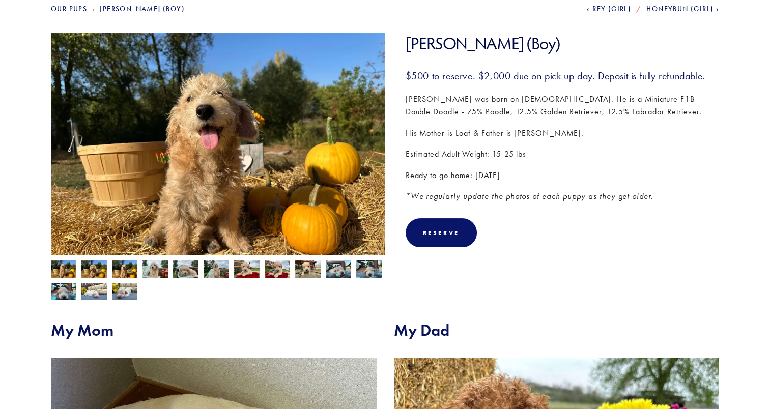
scroll to position [132, 0]
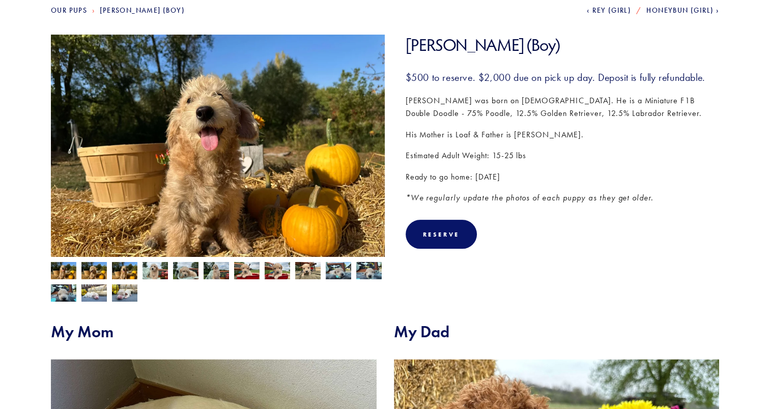
click at [97, 277] on img at bounding box center [93, 271] width 25 height 19
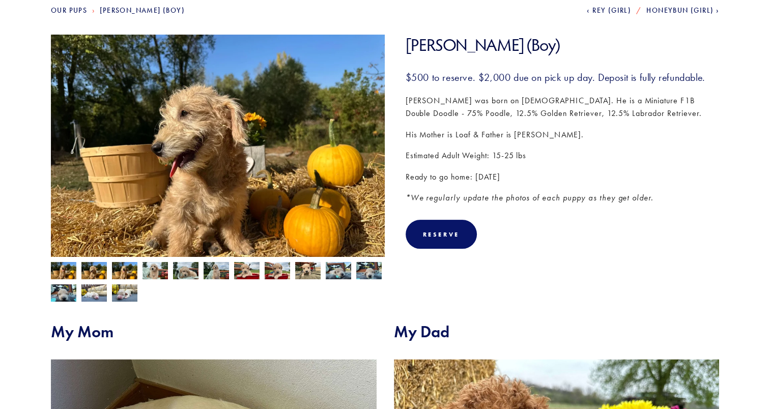
click at [122, 280] on div at bounding box center [215, 279] width 339 height 45
click at [123, 274] on img at bounding box center [124, 271] width 25 height 19
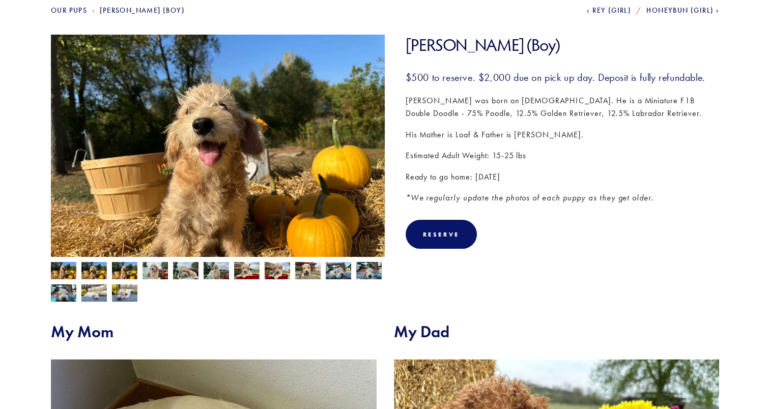
click at [147, 277] on img at bounding box center [155, 271] width 25 height 19
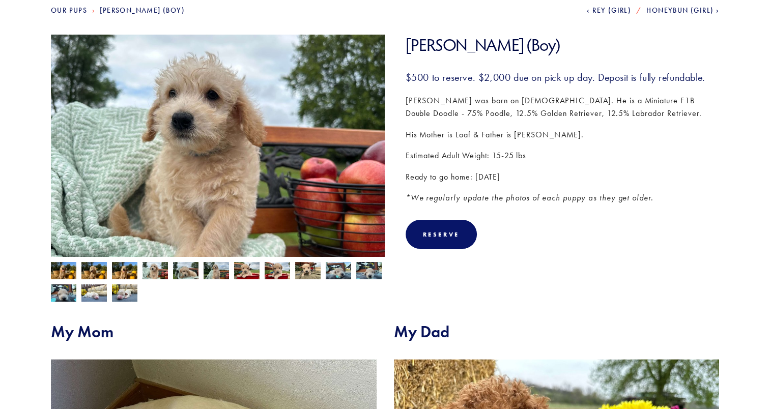
click at [54, 267] on img at bounding box center [63, 271] width 25 height 19
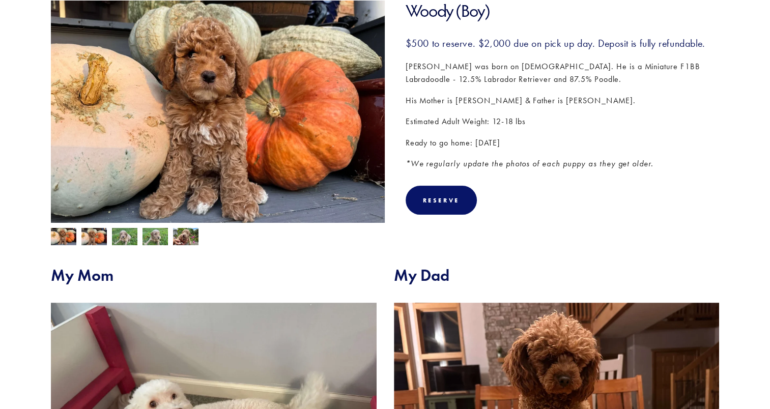
scroll to position [153, 0]
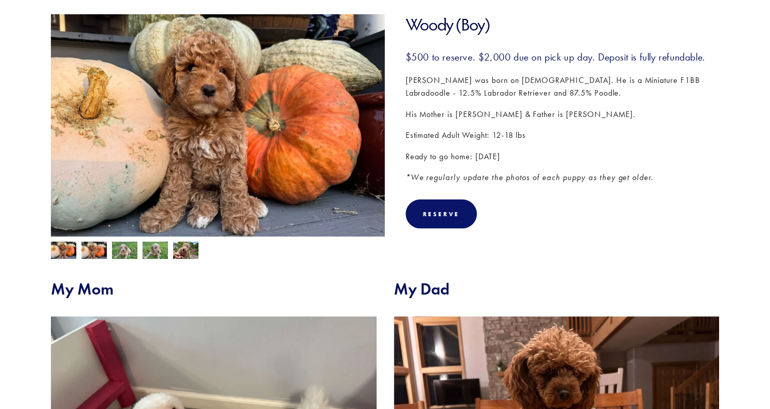
click at [94, 248] on img at bounding box center [93, 251] width 25 height 19
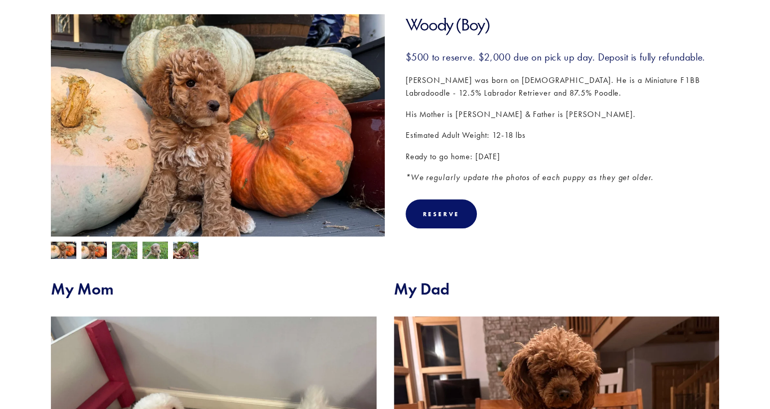
click at [130, 250] on img at bounding box center [124, 251] width 25 height 19
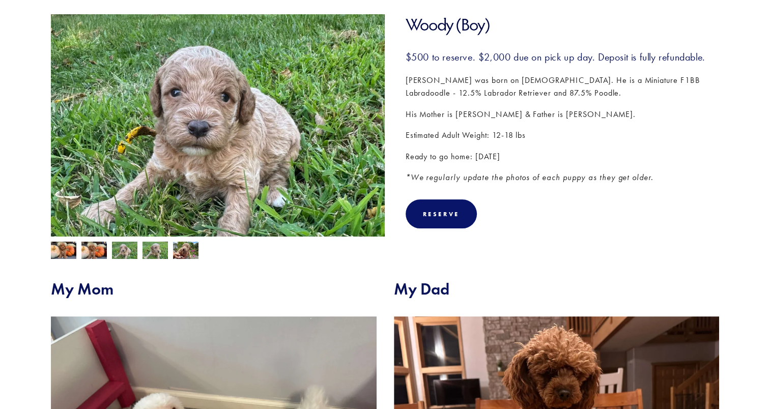
click at [157, 252] on img at bounding box center [155, 251] width 25 height 19
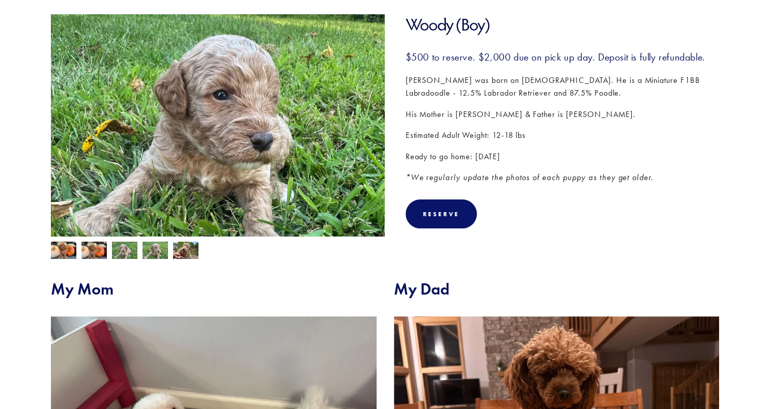
click at [191, 250] on img at bounding box center [185, 251] width 25 height 19
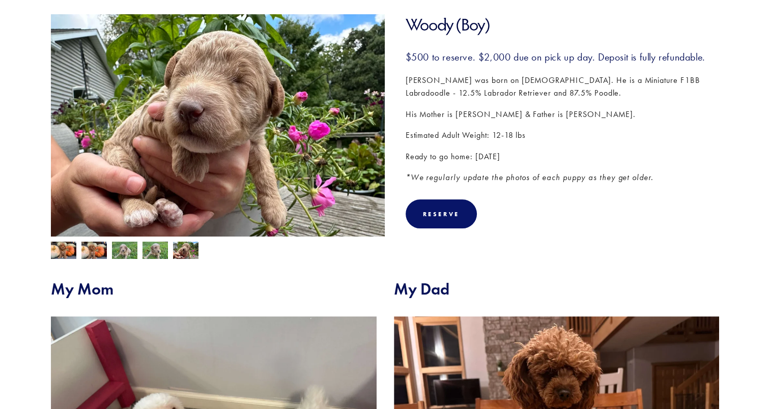
click at [61, 253] on img at bounding box center [63, 251] width 25 height 19
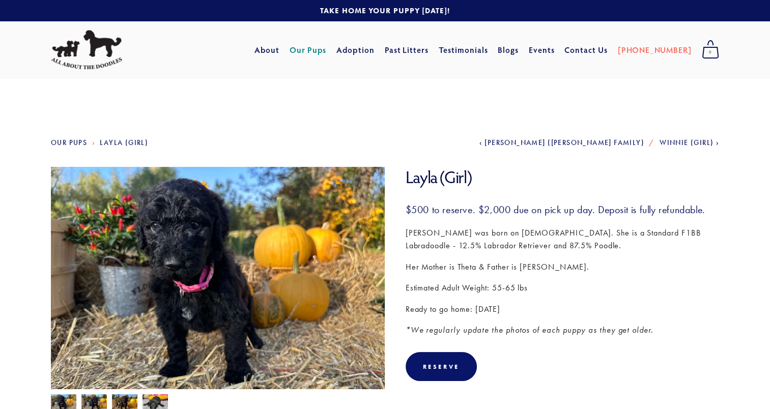
click at [95, 403] on img at bounding box center [93, 403] width 25 height 19
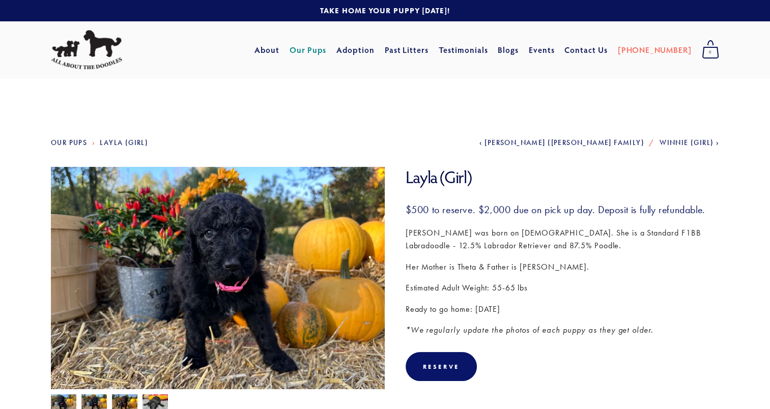
click at [120, 401] on img at bounding box center [124, 403] width 25 height 19
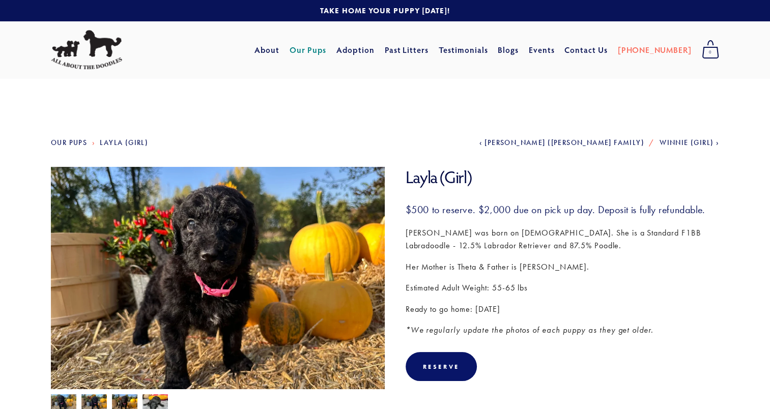
click at [163, 399] on img at bounding box center [155, 403] width 25 height 19
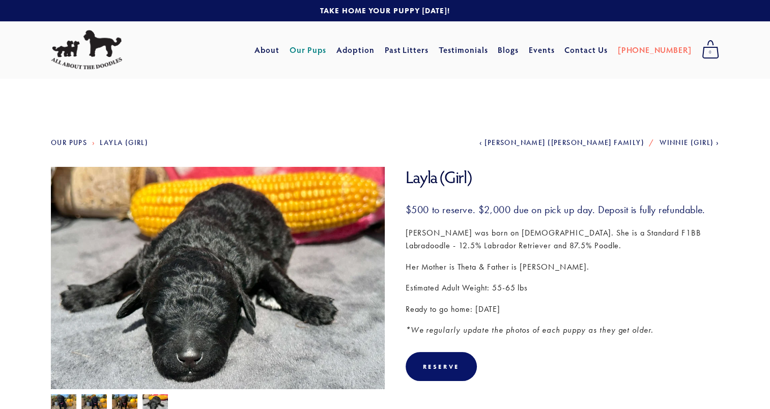
click at [60, 401] on img at bounding box center [63, 403] width 25 height 19
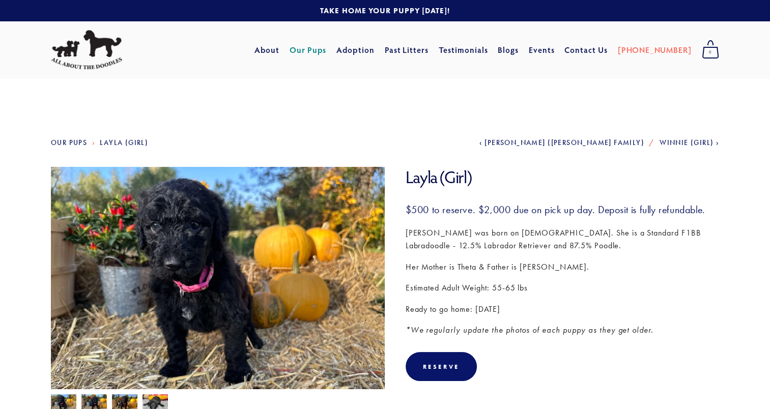
click at [204, 319] on img at bounding box center [218, 292] width 334 height 250
click at [116, 391] on div at bounding box center [215, 400] width 339 height 22
click at [119, 401] on img at bounding box center [124, 403] width 25 height 19
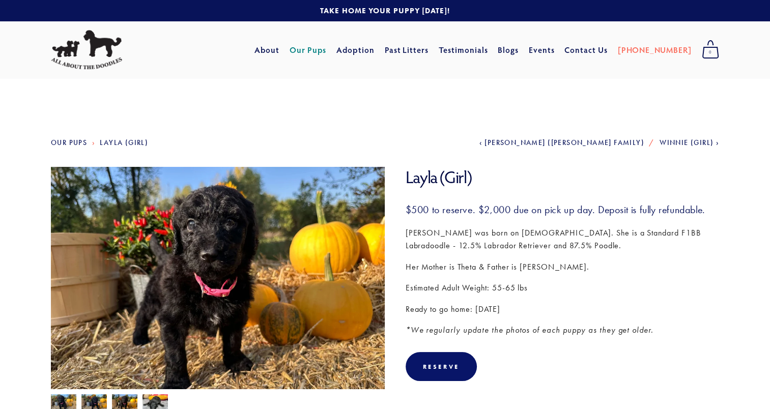
click at [203, 246] on img at bounding box center [218, 292] width 334 height 250
click at [224, 280] on img at bounding box center [218, 292] width 334 height 250
click at [118, 401] on img at bounding box center [124, 403] width 25 height 19
click at [152, 400] on img at bounding box center [155, 403] width 25 height 19
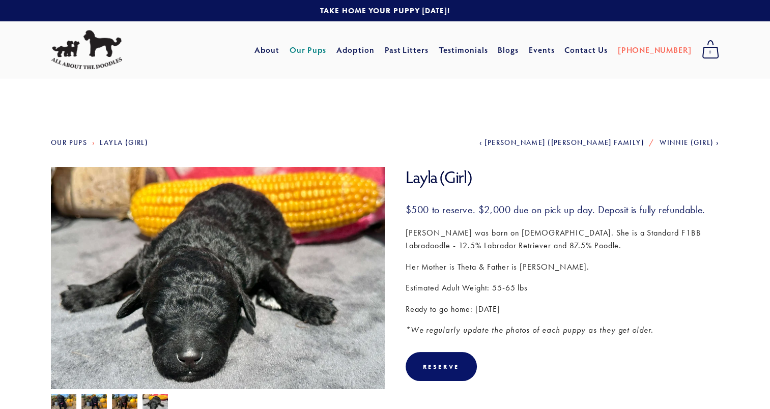
click at [68, 398] on img at bounding box center [63, 403] width 25 height 19
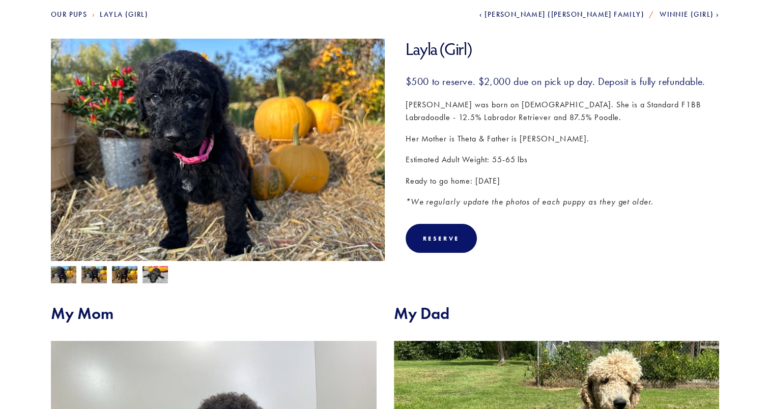
scroll to position [132, 0]
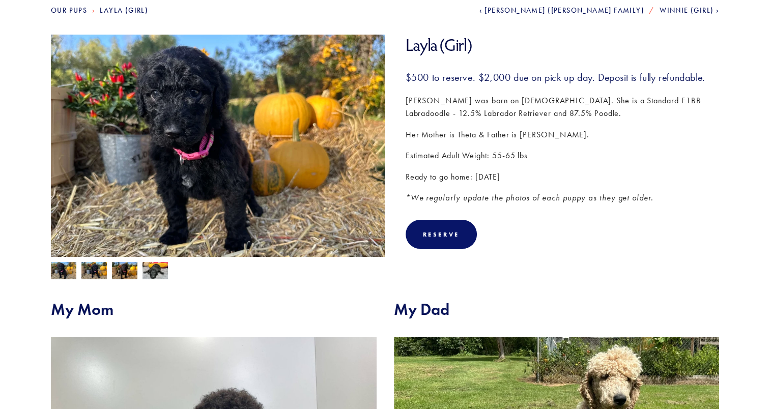
click at [94, 278] on img at bounding box center [93, 271] width 25 height 19
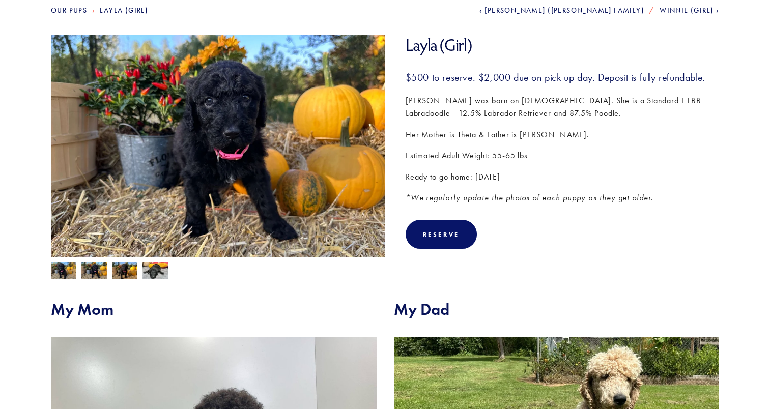
click at [128, 275] on img at bounding box center [124, 271] width 25 height 19
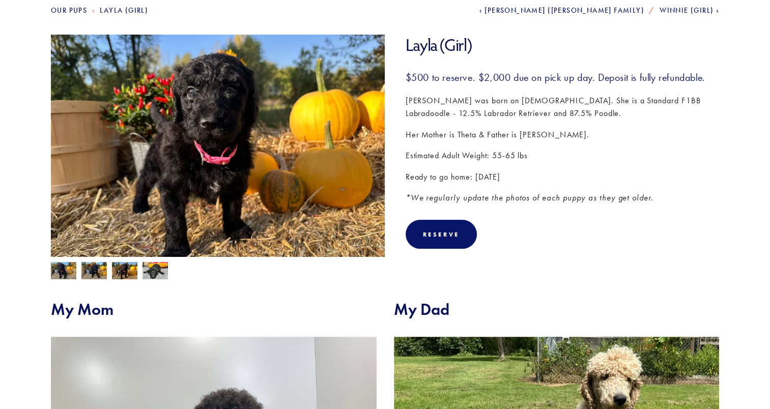
click at [147, 274] on img at bounding box center [155, 271] width 25 height 19
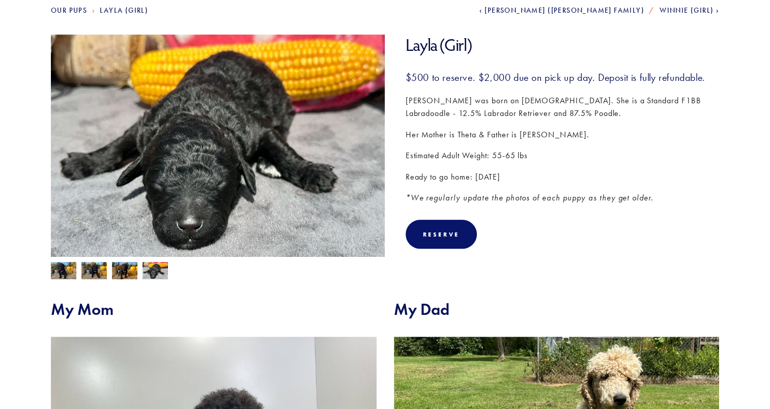
click at [63, 271] on img at bounding box center [63, 271] width 25 height 19
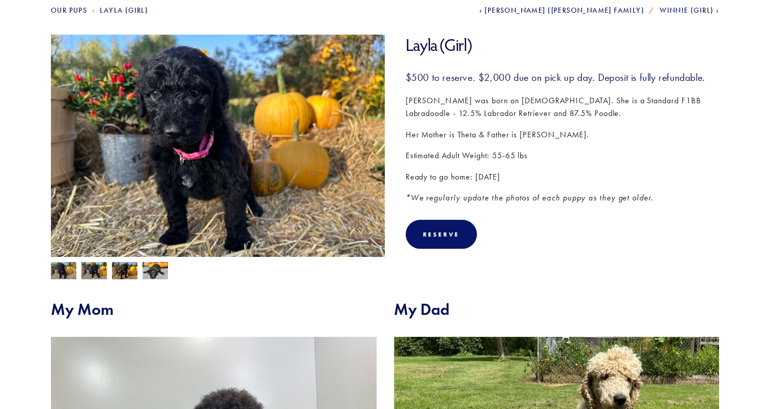
click at [87, 273] on img at bounding box center [93, 271] width 25 height 19
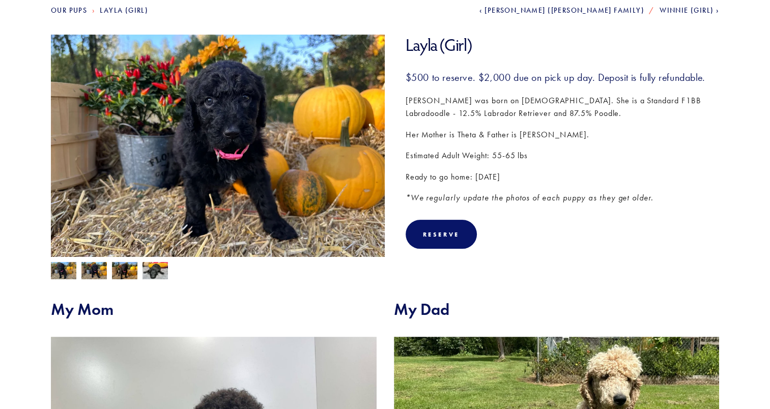
click at [218, 128] on img at bounding box center [218, 160] width 334 height 250
click at [721, 97] on section "Our Pups Layla (Girl) Previous Willie (Rickmon Family) Next Winnie (Girl) Layla…" at bounding box center [385, 298] width 770 height 705
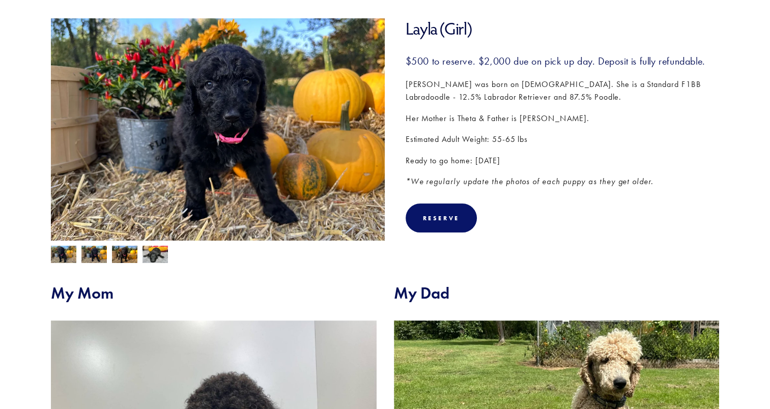
scroll to position [126, 0]
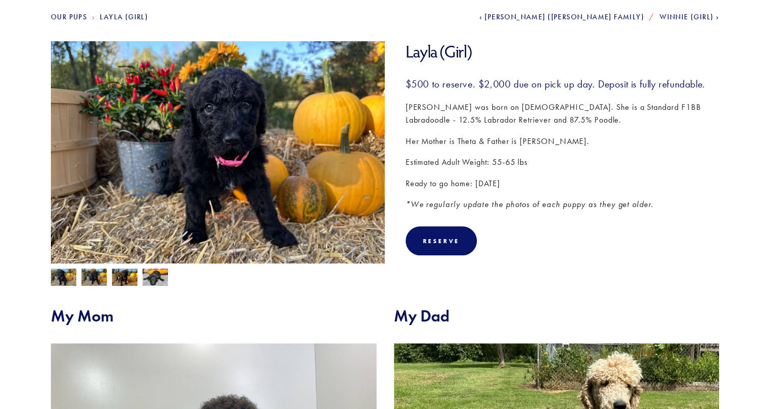
click at [92, 272] on img at bounding box center [93, 278] width 25 height 19
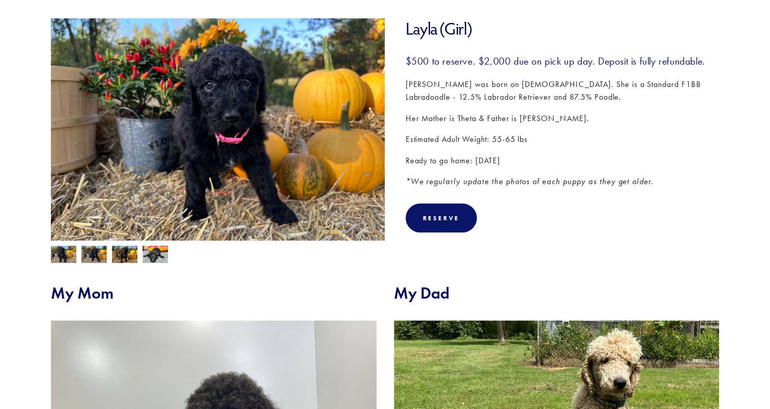
scroll to position [86, 0]
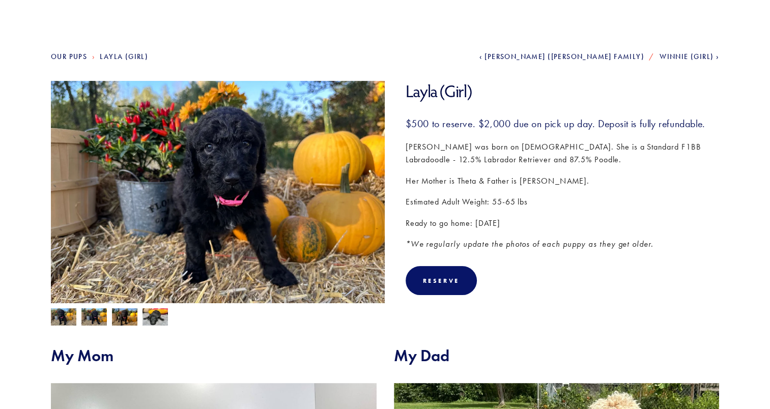
click at [147, 313] on img at bounding box center [155, 317] width 25 height 19
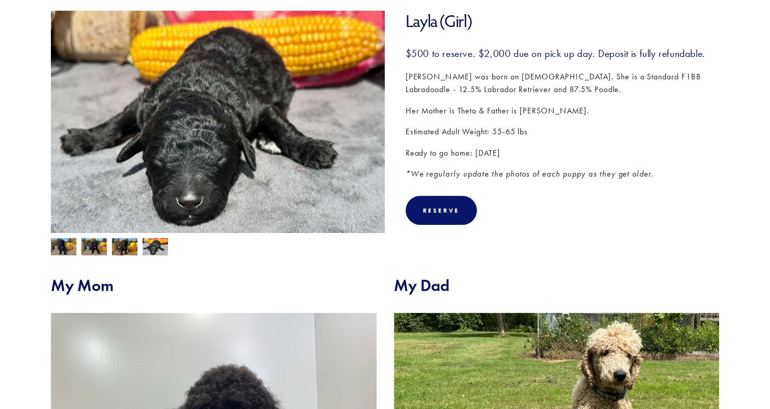
scroll to position [145, 0]
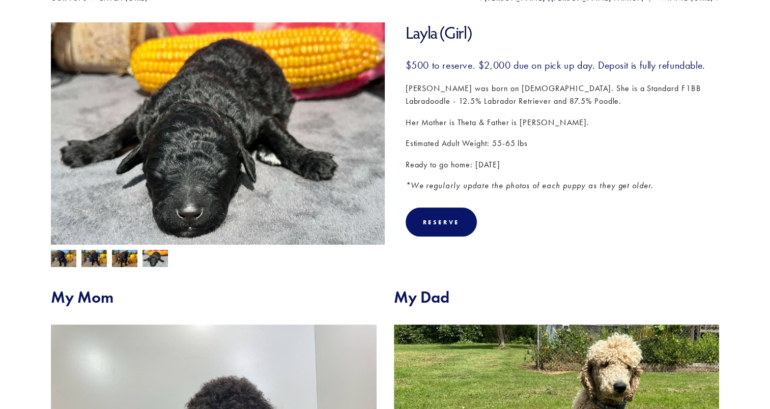
click at [99, 254] on img at bounding box center [93, 259] width 25 height 19
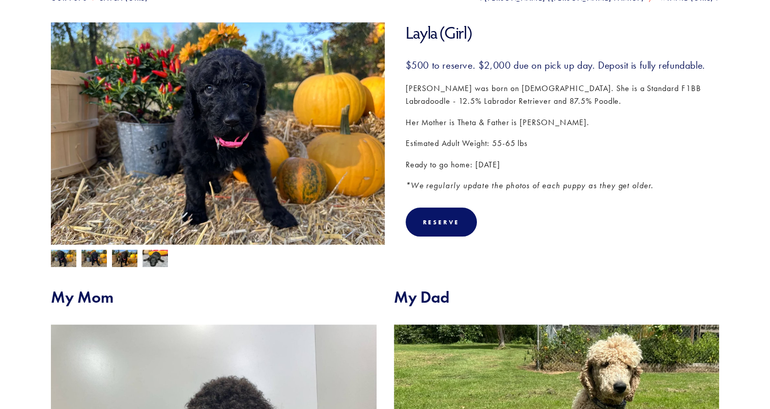
click at [120, 259] on img at bounding box center [124, 259] width 25 height 19
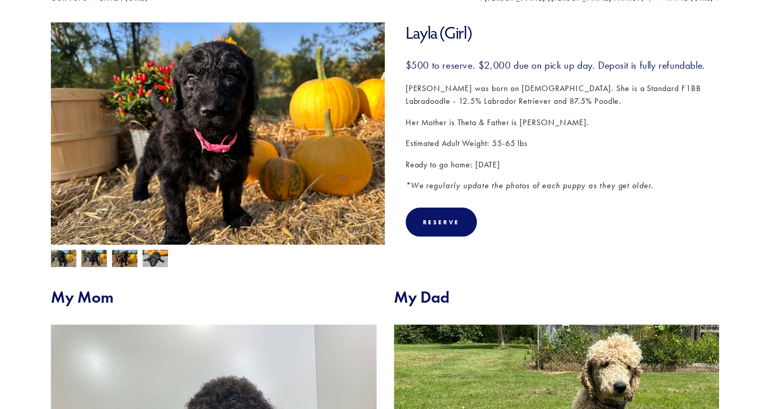
click at [149, 262] on img at bounding box center [155, 258] width 25 height 19
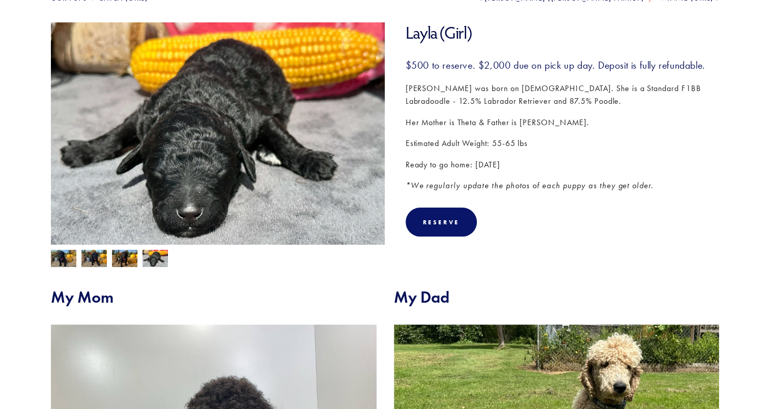
click at [125, 260] on img at bounding box center [124, 259] width 25 height 19
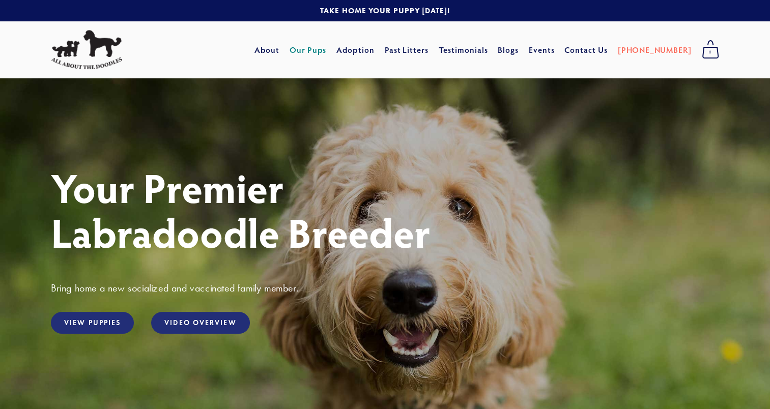
click at [327, 49] on link "Our Pups" at bounding box center [308, 50] width 37 height 18
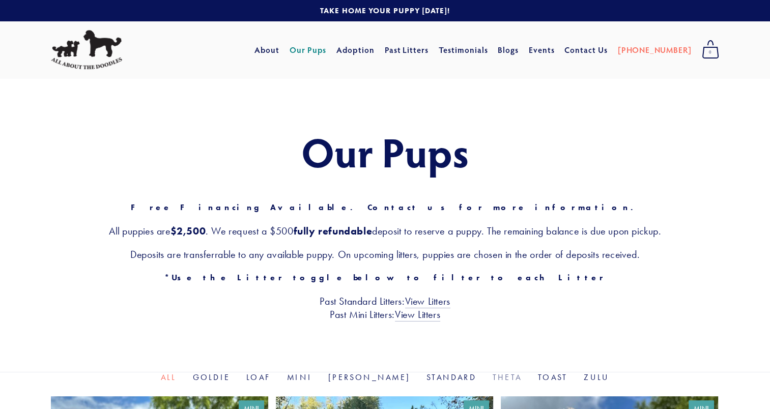
click at [493, 377] on link "Theta" at bounding box center [507, 378] width 29 height 10
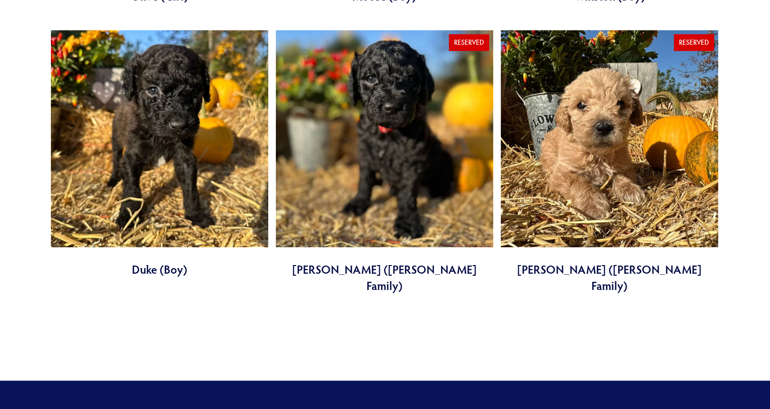
scroll to position [905, 0]
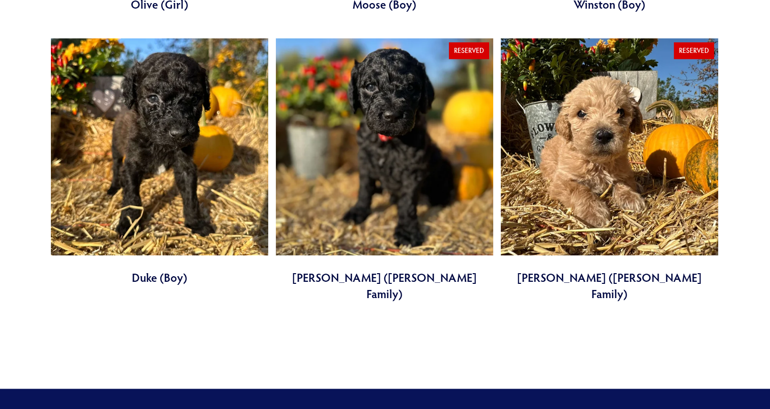
click at [395, 188] on link at bounding box center [384, 170] width 217 height 264
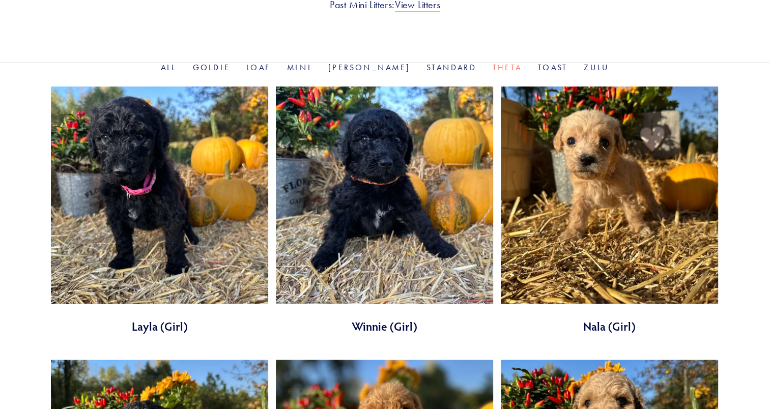
scroll to position [308, 0]
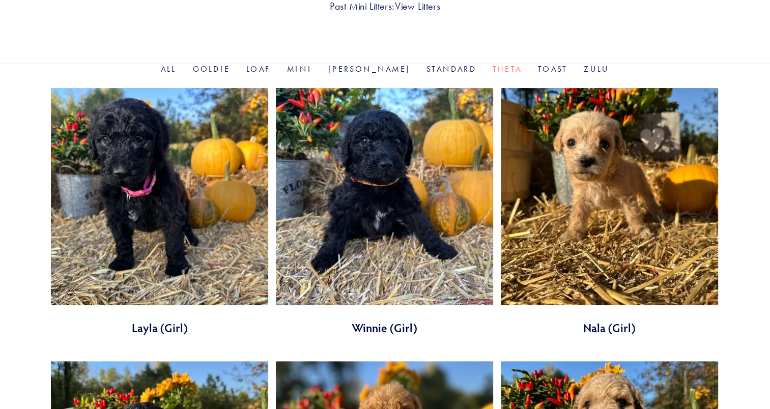
click at [206, 193] on link at bounding box center [159, 212] width 217 height 248
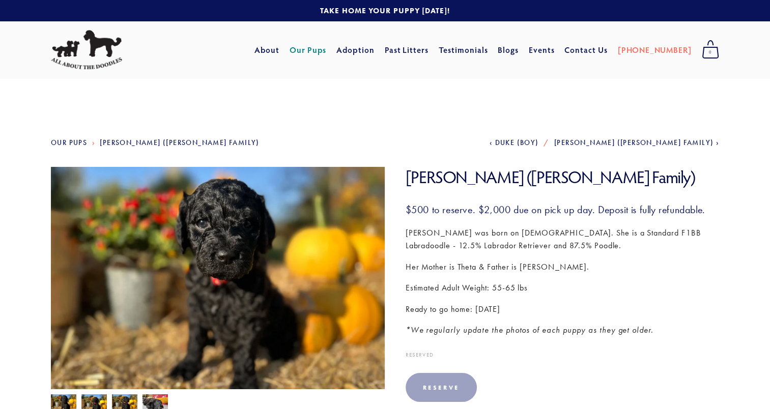
click at [130, 401] on img at bounding box center [124, 403] width 25 height 19
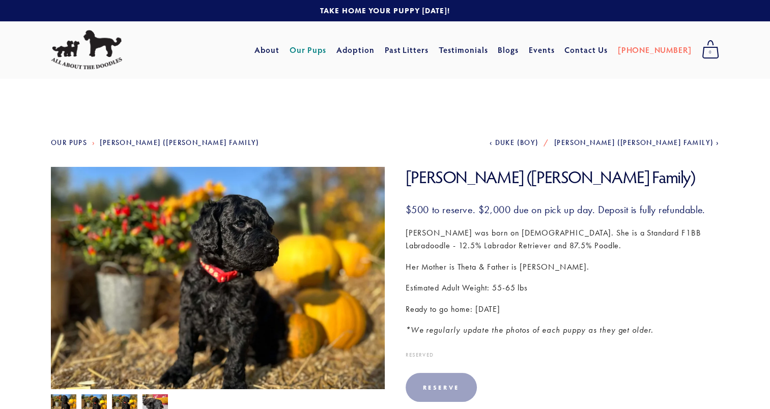
click at [153, 400] on img at bounding box center [155, 403] width 25 height 19
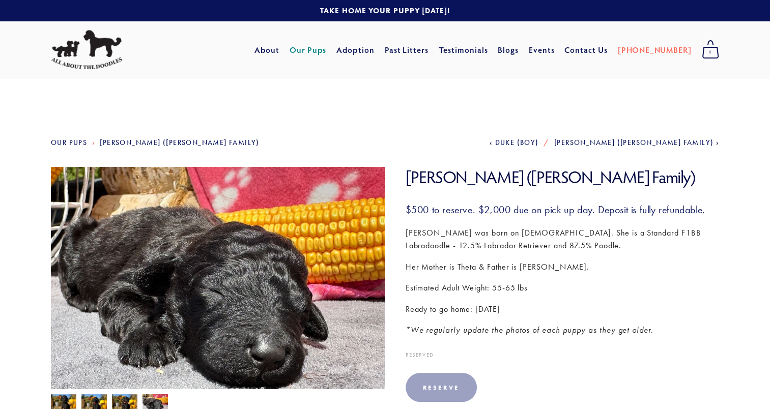
click at [97, 397] on img at bounding box center [93, 403] width 25 height 19
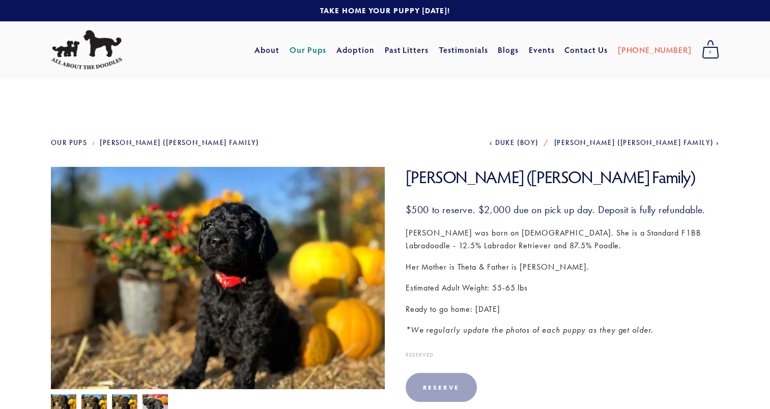
click at [55, 394] on img at bounding box center [63, 403] width 25 height 19
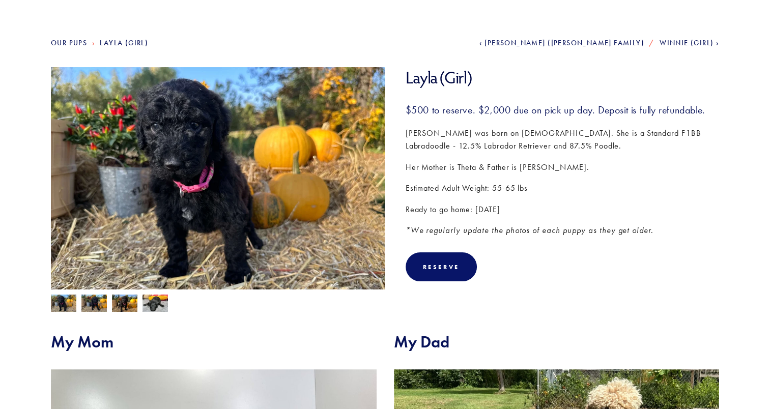
scroll to position [123, 0]
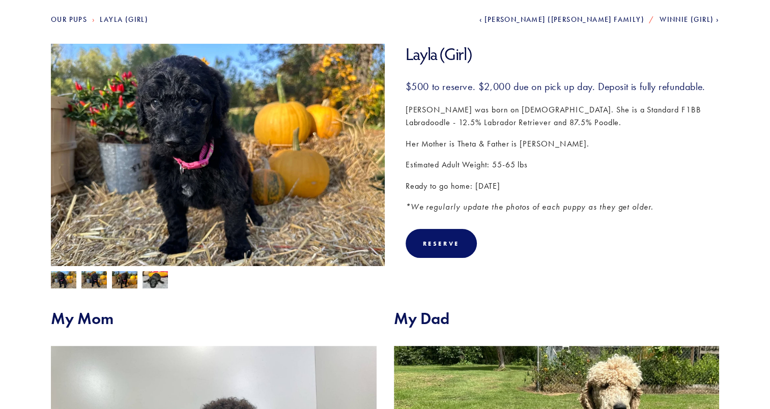
click at [115, 279] on img at bounding box center [124, 280] width 25 height 19
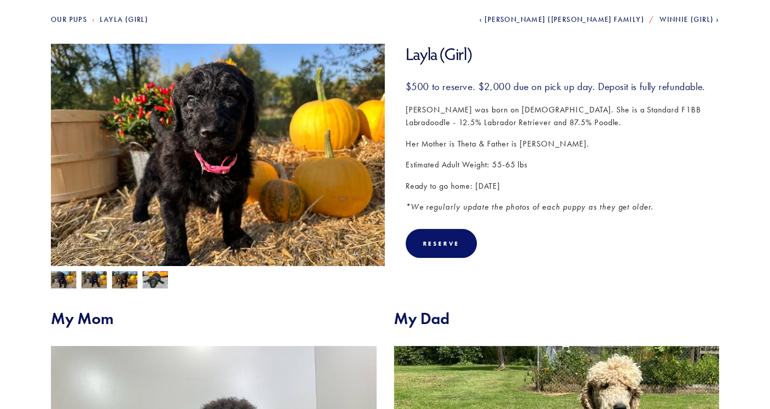
click at [100, 277] on img at bounding box center [93, 280] width 25 height 19
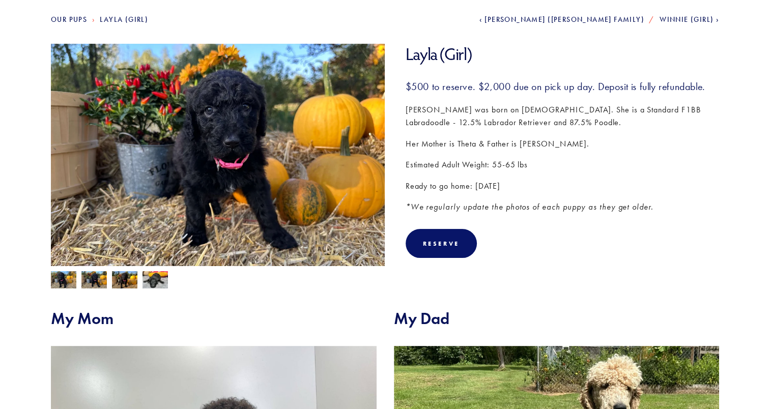
click at [66, 278] on img at bounding box center [63, 280] width 25 height 19
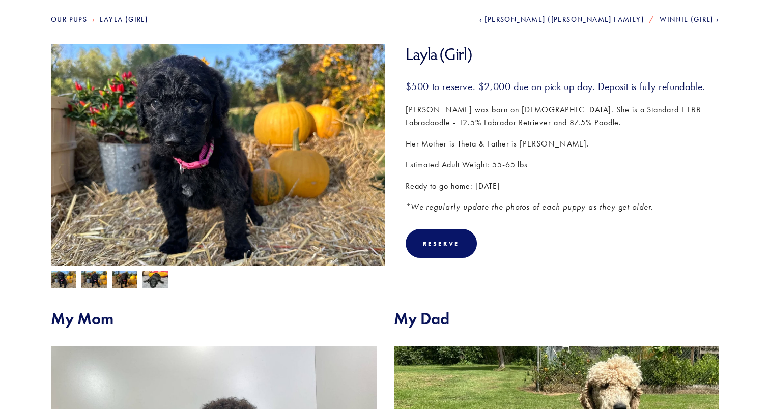
click at [184, 131] on img at bounding box center [218, 169] width 334 height 250
click at [184, 188] on img at bounding box center [218, 169] width 334 height 250
click at [105, 277] on img at bounding box center [93, 280] width 25 height 19
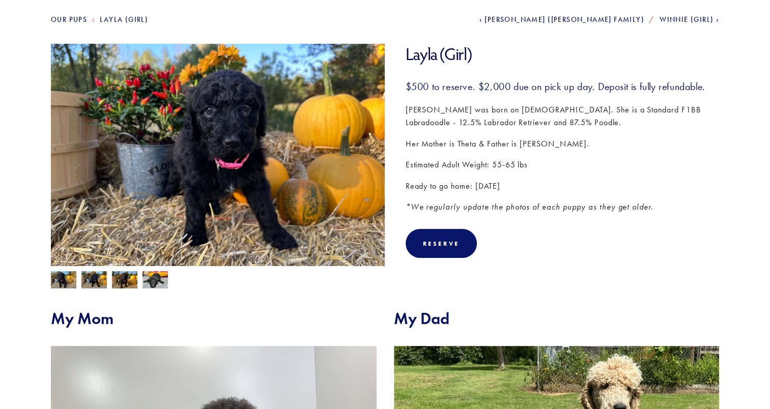
click at [57, 271] on div at bounding box center [215, 277] width 339 height 22
click at [58, 275] on img at bounding box center [63, 280] width 25 height 19
